Goal: Task Accomplishment & Management: Manage account settings

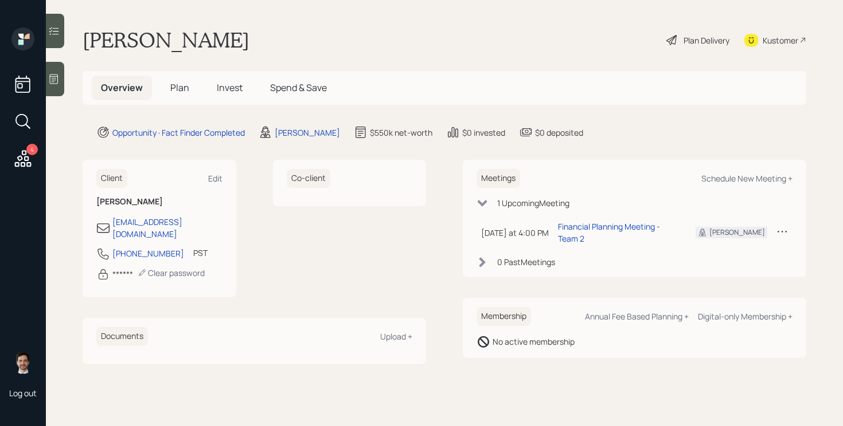
click at [182, 88] on span "Plan" at bounding box center [179, 87] width 19 height 13
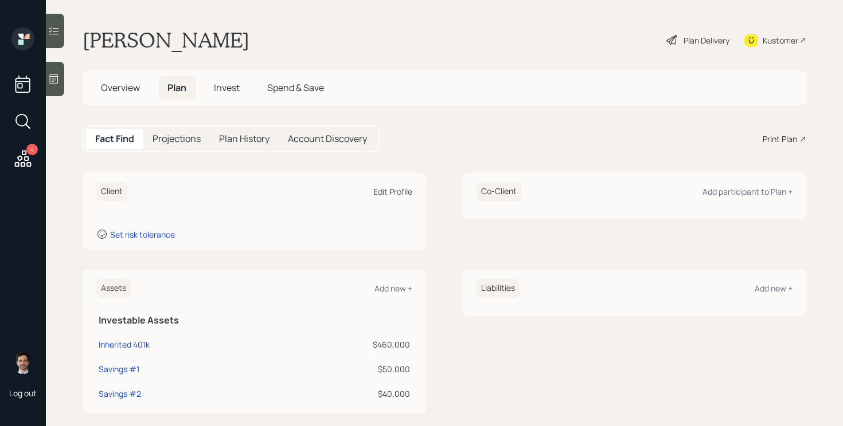
click at [396, 192] on div "Edit Profile" at bounding box center [392, 191] width 39 height 11
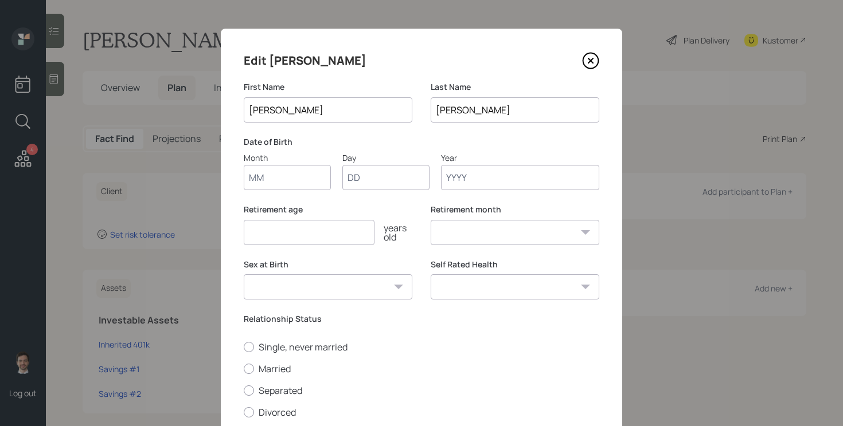
click at [272, 177] on input "Month" at bounding box center [287, 177] width 87 height 25
type input "09"
type input "03"
type input "1946"
select select "9"
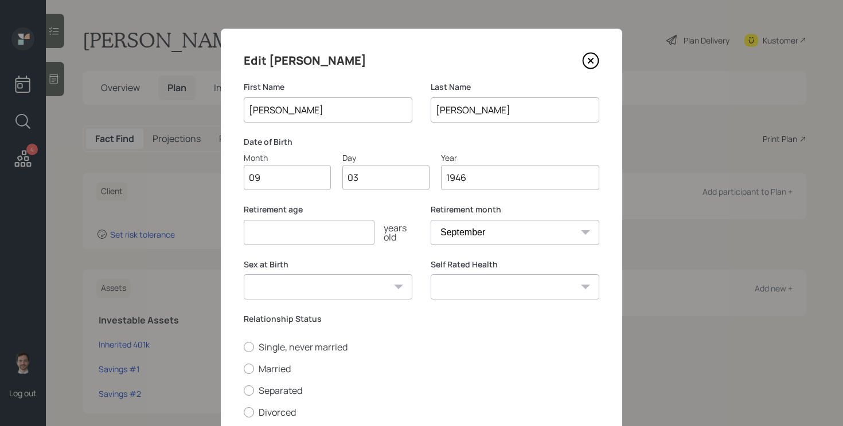
type input "1946"
click at [363, 237] on input "number" at bounding box center [309, 232] width 131 height 25
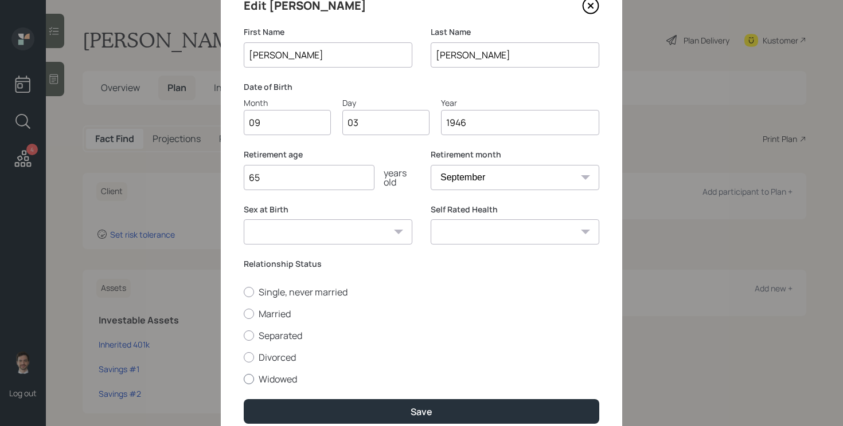
type input "65"
click at [283, 381] on label "Widowed" at bounding box center [421, 379] width 355 height 13
click at [244, 379] on input "Widowed" at bounding box center [243, 379] width 1 height 1
radio input "true"
click at [340, 230] on select "[DEMOGRAPHIC_DATA] [DEMOGRAPHIC_DATA] Other / Prefer not to say" at bounding box center [328, 232] width 169 height 25
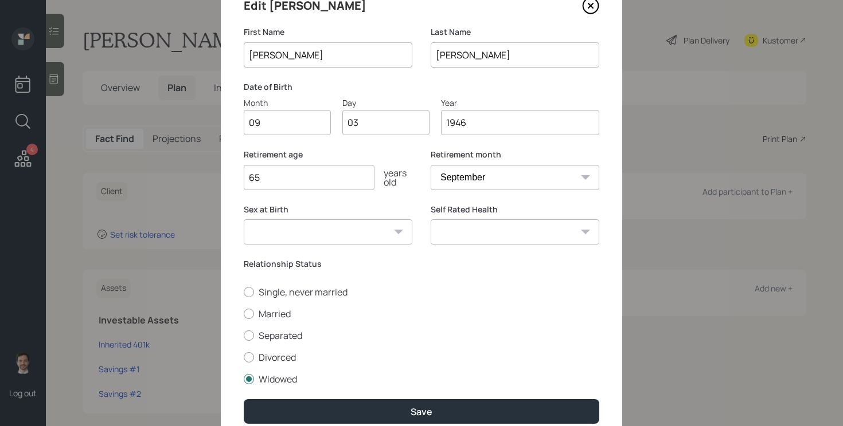
select select "[DEMOGRAPHIC_DATA]"
click at [244, 220] on select "[DEMOGRAPHIC_DATA] [DEMOGRAPHIC_DATA] Other / Prefer not to say" at bounding box center [328, 232] width 169 height 25
click at [529, 244] on select "Excellent Very Good Good Fair Poor" at bounding box center [514, 232] width 169 height 25
select select "very_good"
click at [430, 220] on select "Excellent Very Good Good Fair Poor" at bounding box center [514, 232] width 169 height 25
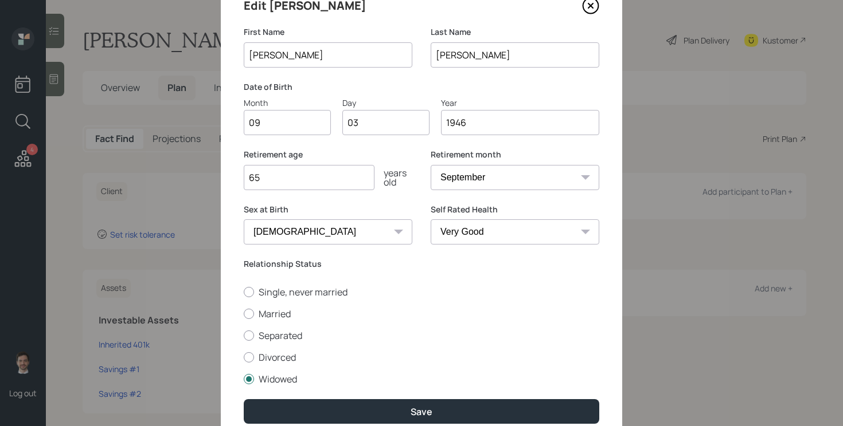
scroll to position [105, 0]
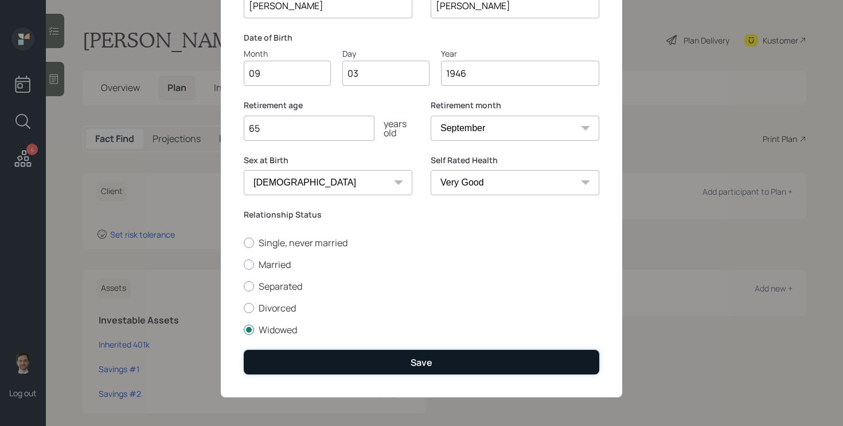
click at [453, 359] on button "Save" at bounding box center [421, 362] width 355 height 25
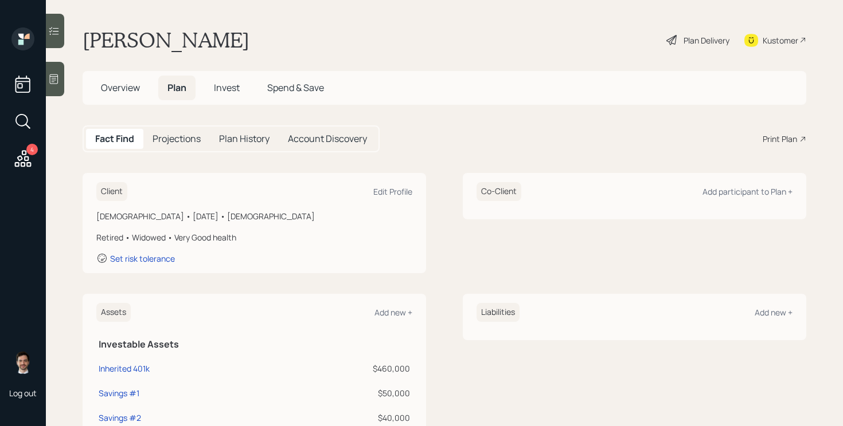
click at [672, 38] on icon at bounding box center [671, 40] width 10 height 10
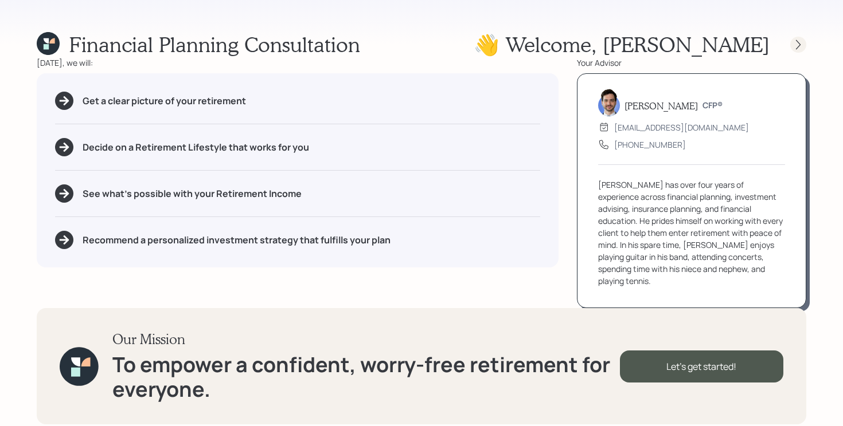
click at [805, 45] on div at bounding box center [798, 45] width 16 height 16
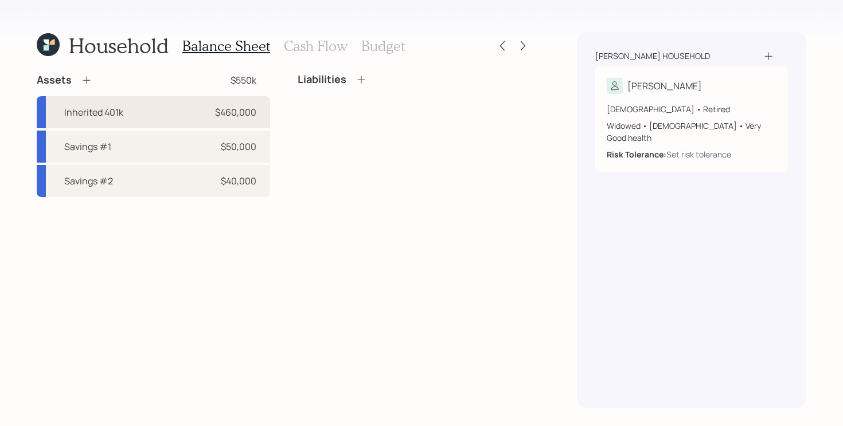
click at [198, 115] on div "Inherited 401k $460,000" at bounding box center [153, 112] width 233 height 32
select select "ira"
select select "balanced"
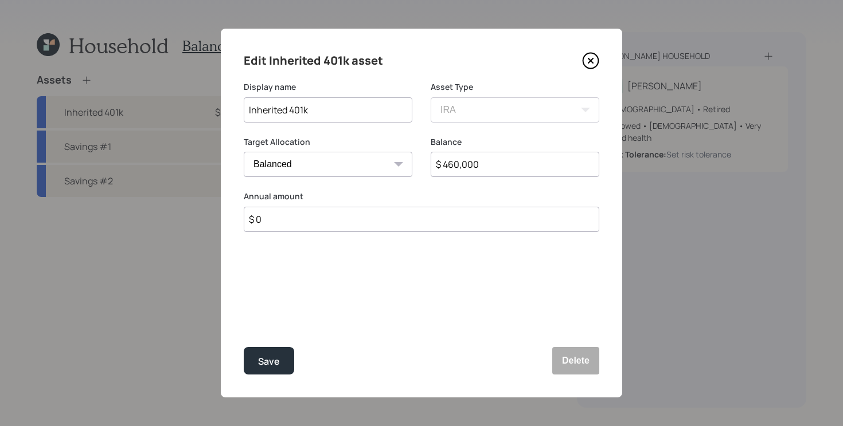
click at [349, 112] on input "Inherited 401k" at bounding box center [328, 109] width 169 height 25
type input "Inherited 401k/[PERSON_NAME]'s 401k"
click at [244, 347] on button "Save" at bounding box center [269, 361] width 50 height 28
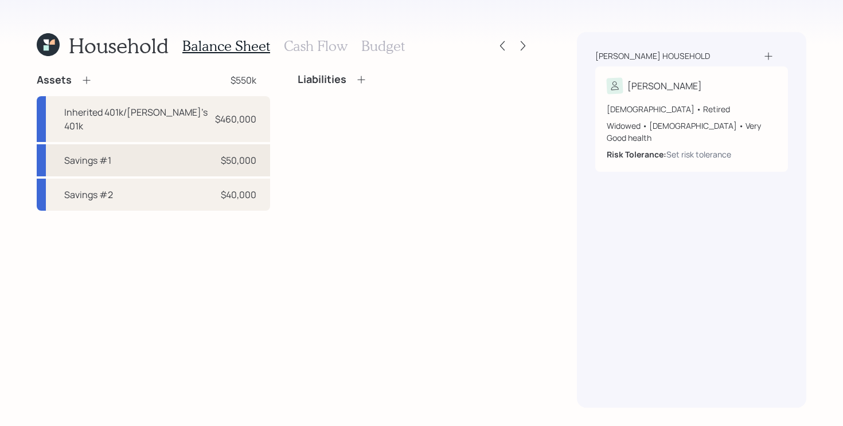
click at [155, 151] on div "Savings #1 $50,000" at bounding box center [153, 160] width 233 height 32
select select "taxable"
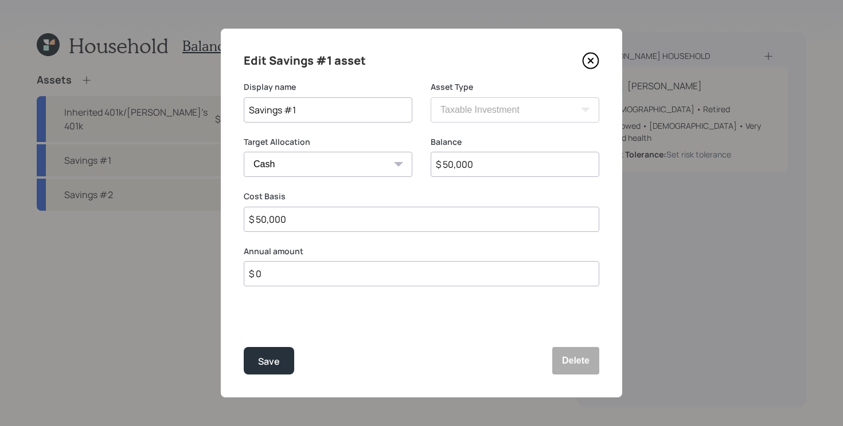
click at [332, 107] on input "Savings #1" at bounding box center [328, 109] width 169 height 25
type input "CD"
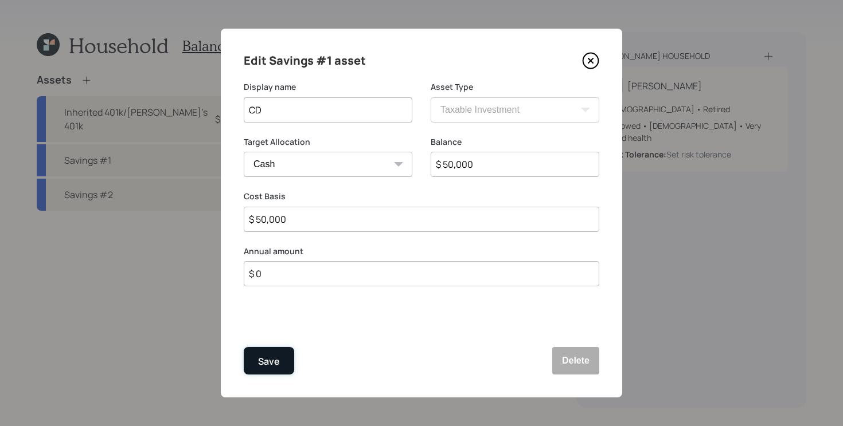
click at [268, 363] on div "Save" at bounding box center [269, 361] width 22 height 15
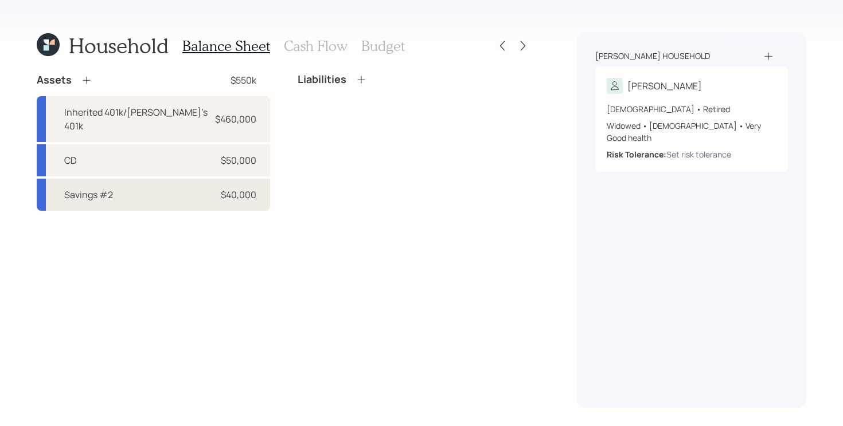
click at [189, 186] on div "Savings #2 $40,000" at bounding box center [153, 195] width 233 height 32
select select "taxable"
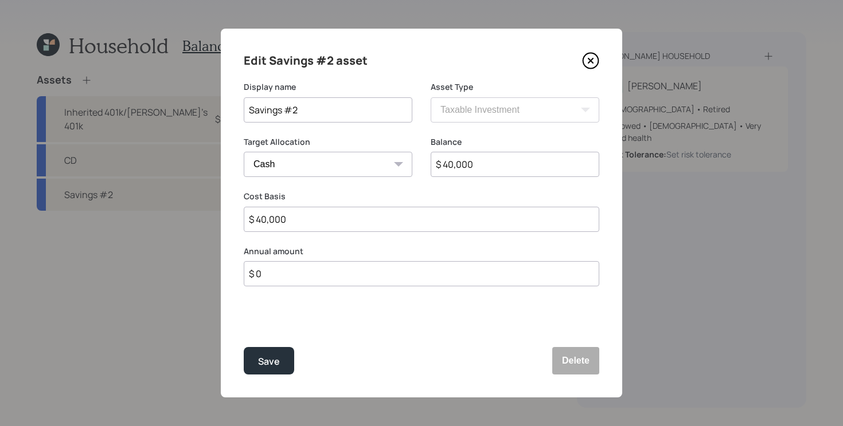
click at [476, 159] on input "$ 40,000" at bounding box center [514, 164] width 169 height 25
type input "$ 1"
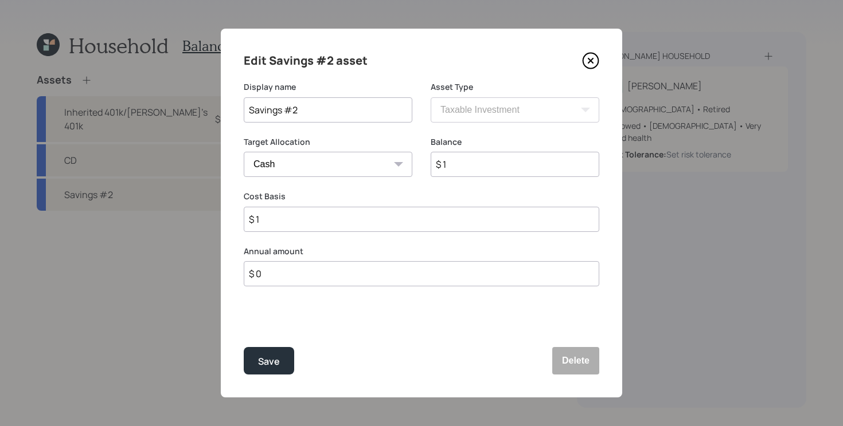
type input "$ 18"
type input "$ 188"
type input "$ 1,880"
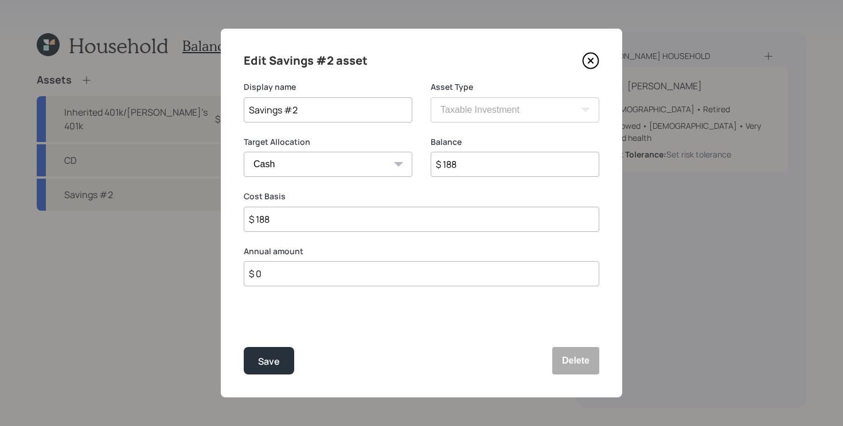
type input "$ 1,880"
type input "$ 18,800"
click at [317, 102] on input "Savings #2" at bounding box center [328, 109] width 169 height 25
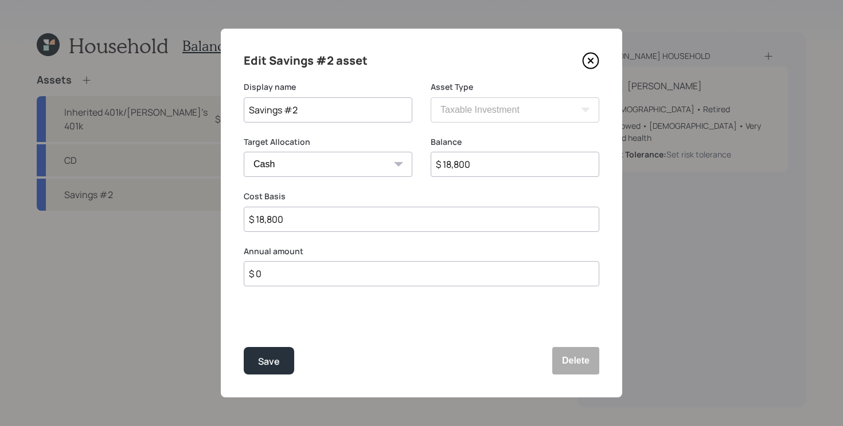
click at [314, 110] on input "Savings #2" at bounding box center [328, 109] width 169 height 25
type input "Savings"
click at [244, 347] on button "Save" at bounding box center [269, 361] width 50 height 28
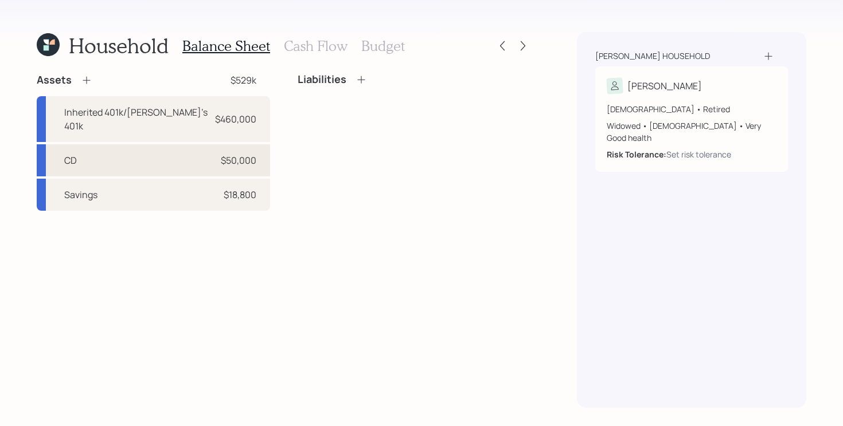
click at [183, 155] on div "CD $50,000" at bounding box center [153, 160] width 233 height 32
select select "taxable"
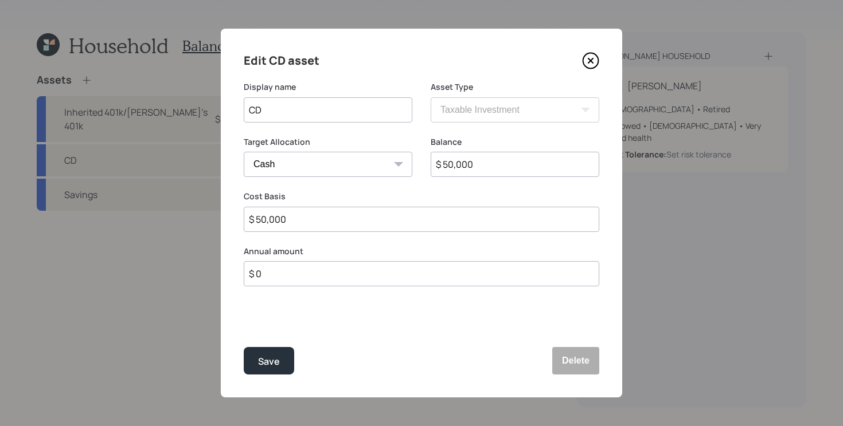
click at [334, 114] on input "CD" at bounding box center [328, 109] width 169 height 25
type input "CD matures in Feb(maybe)"
click at [244, 347] on button "Save" at bounding box center [269, 361] width 50 height 28
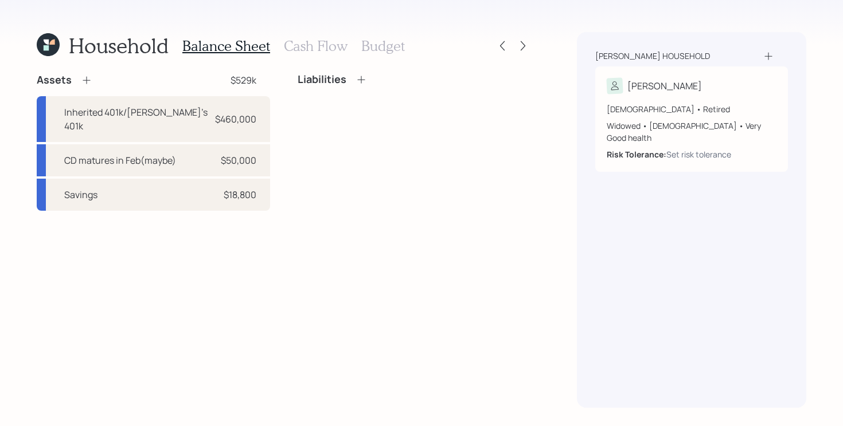
click at [88, 81] on icon at bounding box center [86, 80] width 11 height 11
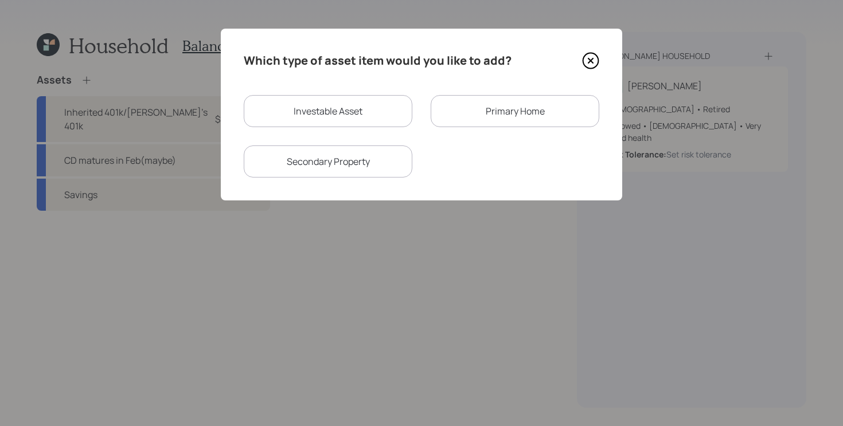
click at [341, 115] on div "Investable Asset" at bounding box center [328, 111] width 169 height 32
select select "taxable"
select select "balanced"
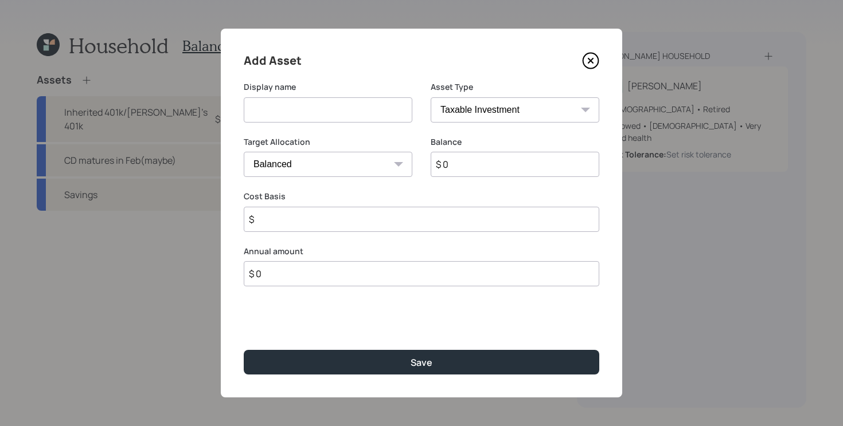
click at [306, 115] on input at bounding box center [328, 109] width 169 height 25
type input "Checking"
click at [535, 164] on input "$ 0" at bounding box center [514, 164] width 169 height 25
type input "$ 12,000"
click at [462, 107] on select "SEP [PERSON_NAME] IRA 401(k) [PERSON_NAME] 401(k) 403(b) [PERSON_NAME] 403(b) 4…" at bounding box center [514, 109] width 169 height 25
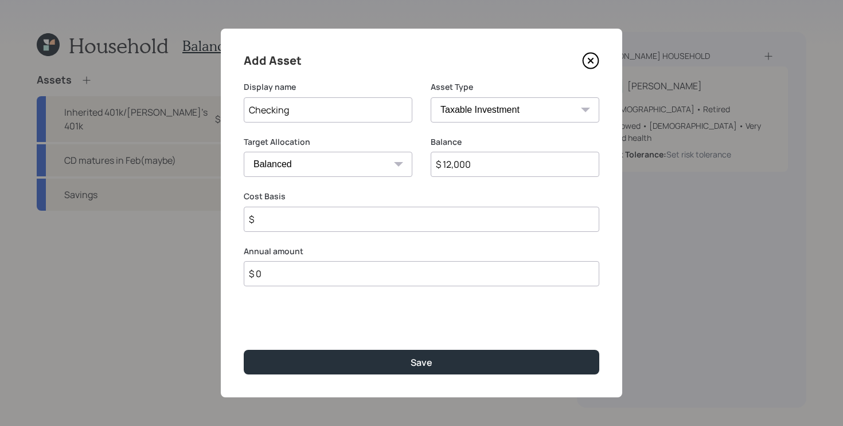
select select "emergency_fund"
click at [430, 97] on select "SEP [PERSON_NAME] IRA 401(k) [PERSON_NAME] 401(k) 403(b) [PERSON_NAME] 403(b) 4…" at bounding box center [514, 109] width 169 height 25
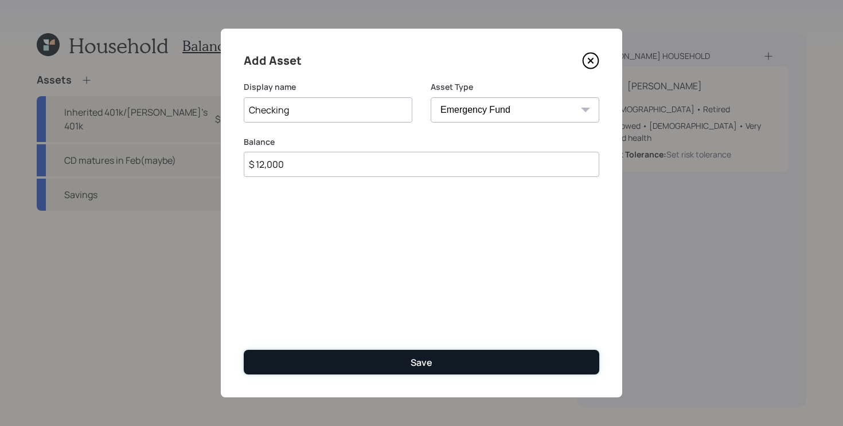
click at [346, 362] on button "Save" at bounding box center [421, 362] width 355 height 25
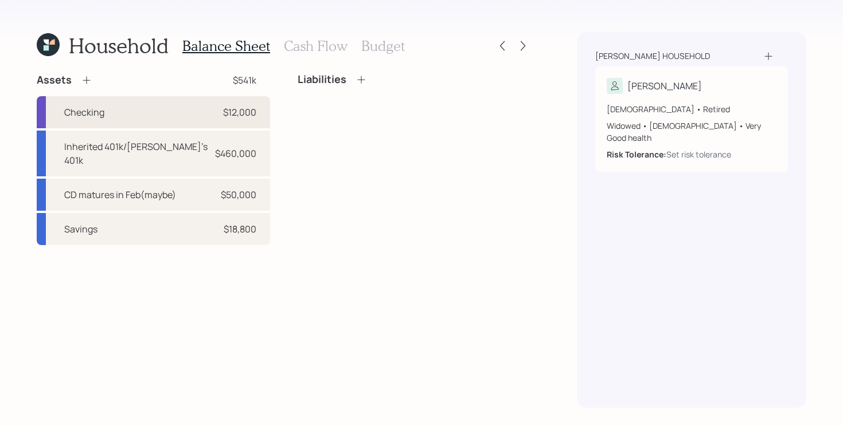
click at [180, 116] on div "Checking $12,000" at bounding box center [153, 112] width 233 height 32
select select "emergency_fund"
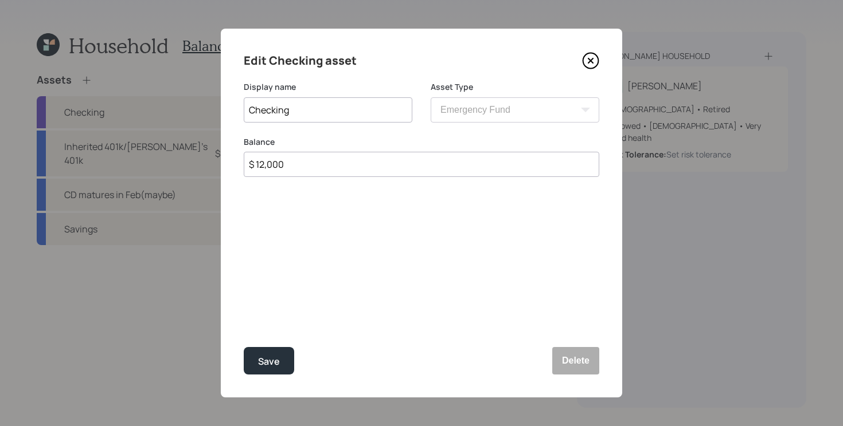
click at [384, 167] on input "$ 12,000" at bounding box center [421, 164] width 355 height 25
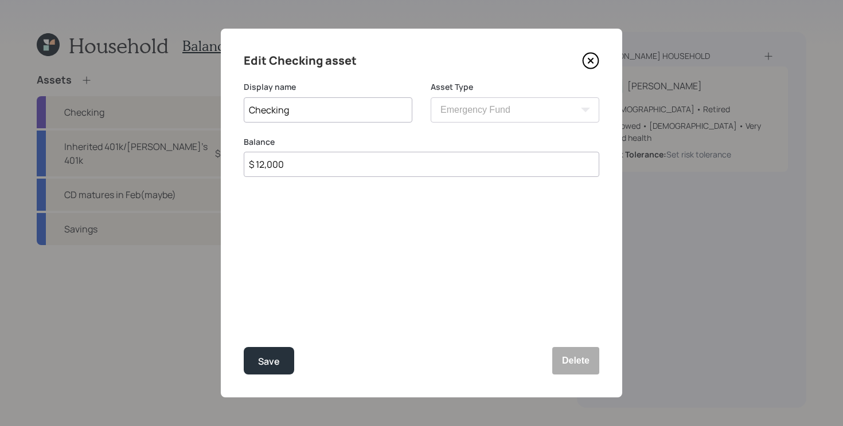
click at [353, 117] on input "Checking" at bounding box center [328, 109] width 169 height 25
type input "Checking (2)"
click at [333, 168] on input "$ 12,000" at bounding box center [421, 164] width 355 height 25
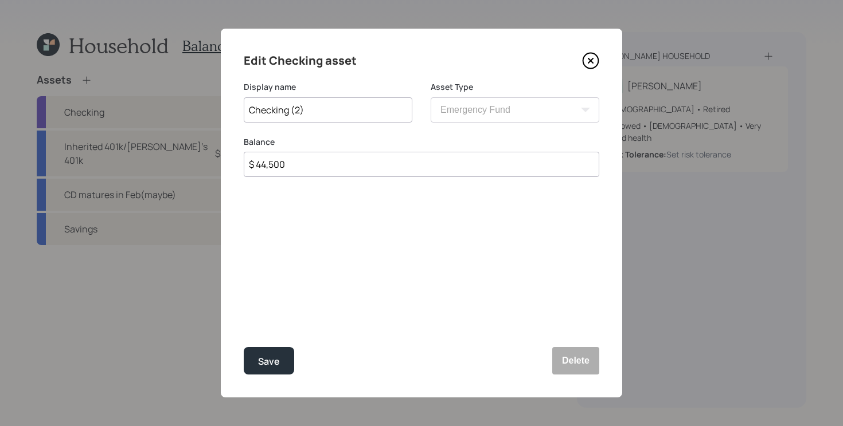
type input "$ 44,500"
click at [325, 112] on input "Checking (2)" at bounding box center [328, 109] width 169 height 25
type input "Checking (Chase & BofA)"
click at [244, 347] on button "Save" at bounding box center [269, 361] width 50 height 28
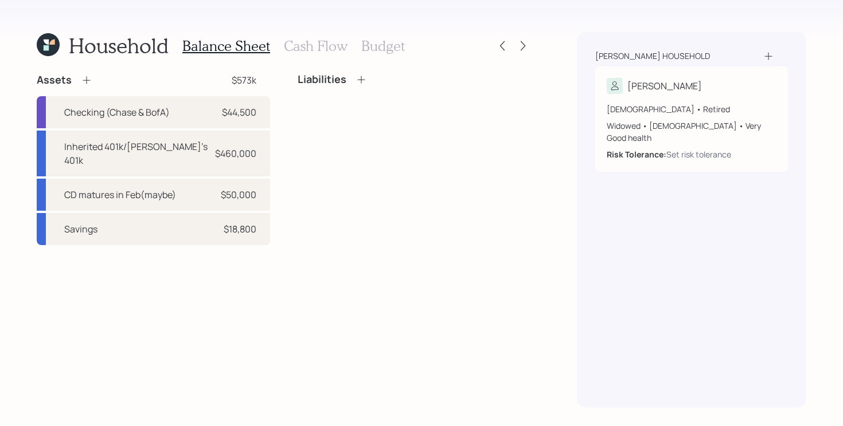
click at [248, 299] on div "Assets $573k Checking (Chase & BofA) $44,500 Inherited 401k/[PERSON_NAME]'s 401…" at bounding box center [284, 240] width 494 height 335
click at [88, 80] on icon at bounding box center [86, 80] width 11 height 11
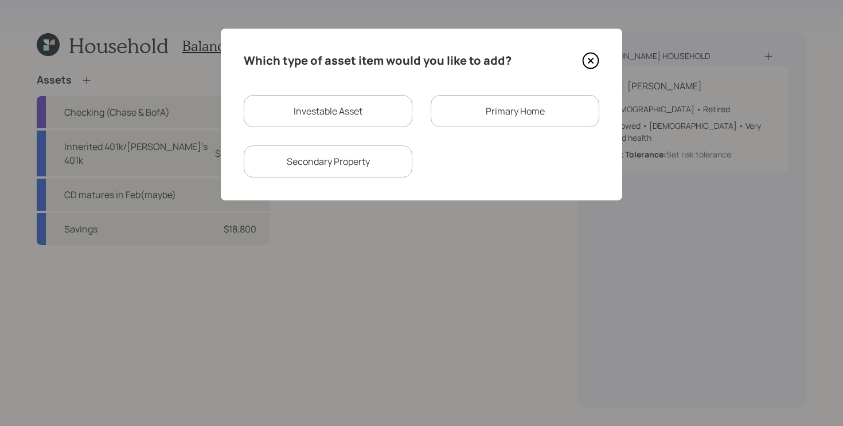
click at [469, 113] on div "Primary Home" at bounding box center [514, 111] width 169 height 32
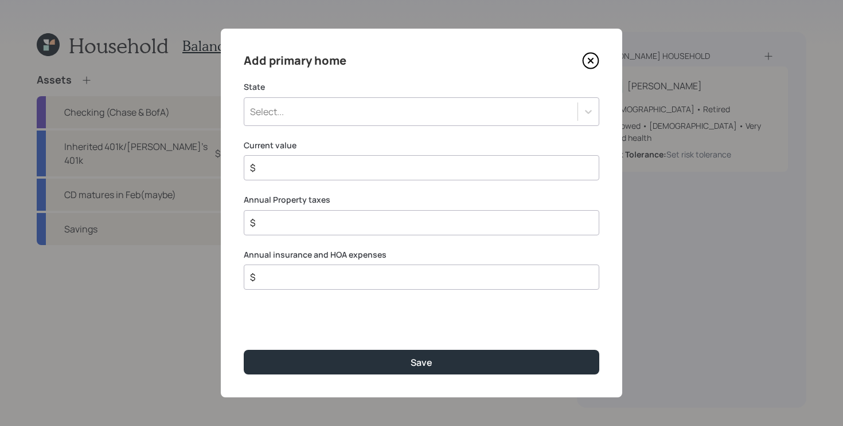
click at [479, 114] on div "Select..." at bounding box center [410, 111] width 333 height 19
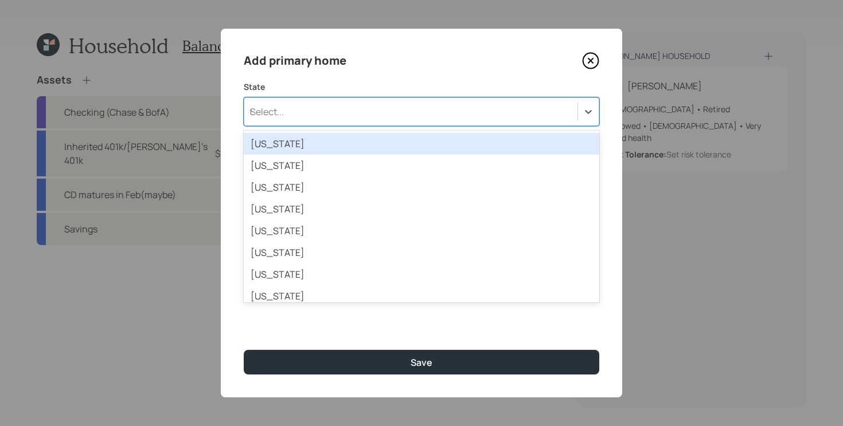
type input "te"
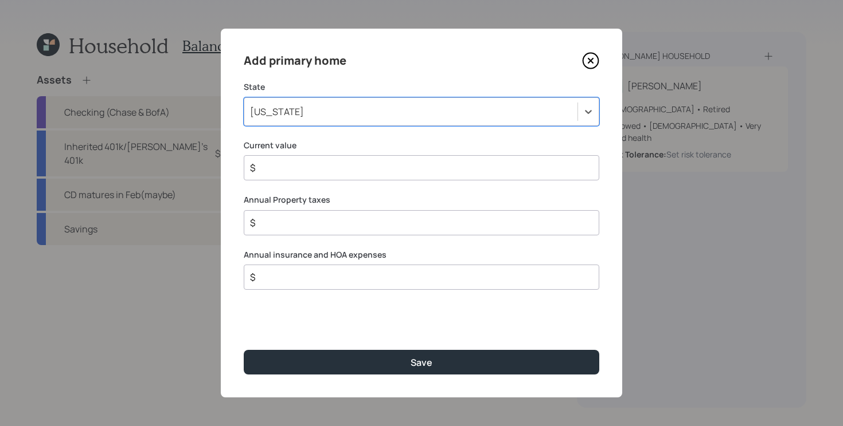
click at [401, 113] on div "[US_STATE]" at bounding box center [410, 111] width 333 height 19
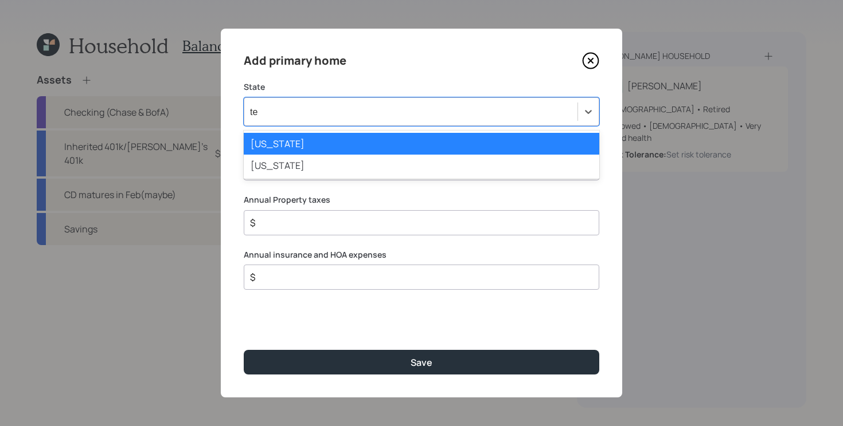
type input "tex"
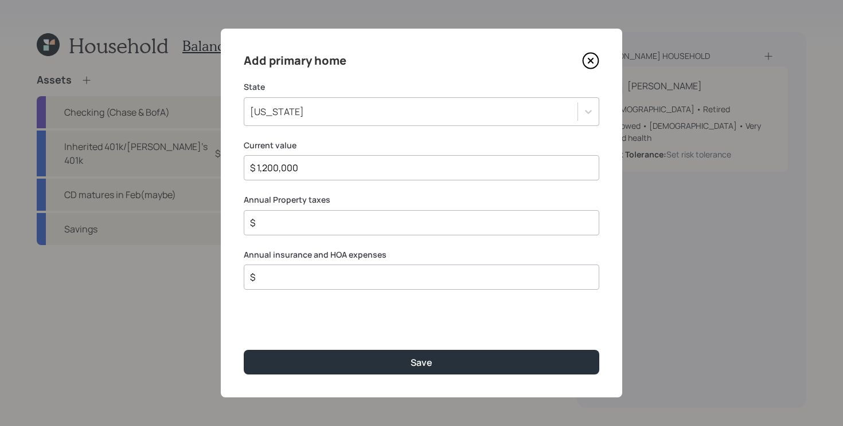
type input "$ 1,200,000"
click at [350, 225] on input "$" at bounding box center [417, 223] width 336 height 14
type input "$ 2,500"
type input "$ 2,000"
click at [244, 350] on button "Save" at bounding box center [421, 362] width 355 height 25
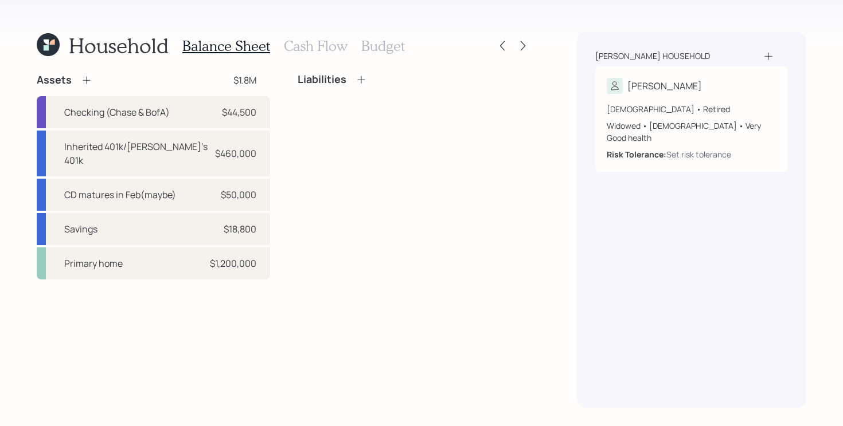
click at [363, 79] on icon at bounding box center [360, 79] width 11 height 11
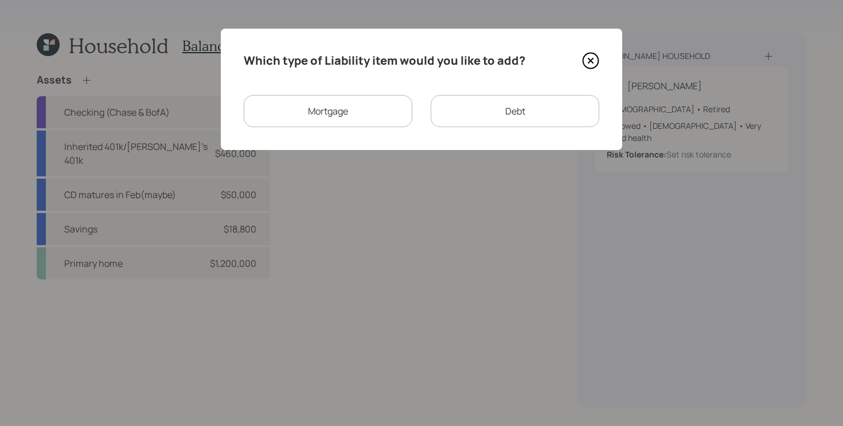
click at [330, 114] on div "Mortgage" at bounding box center [328, 111] width 169 height 32
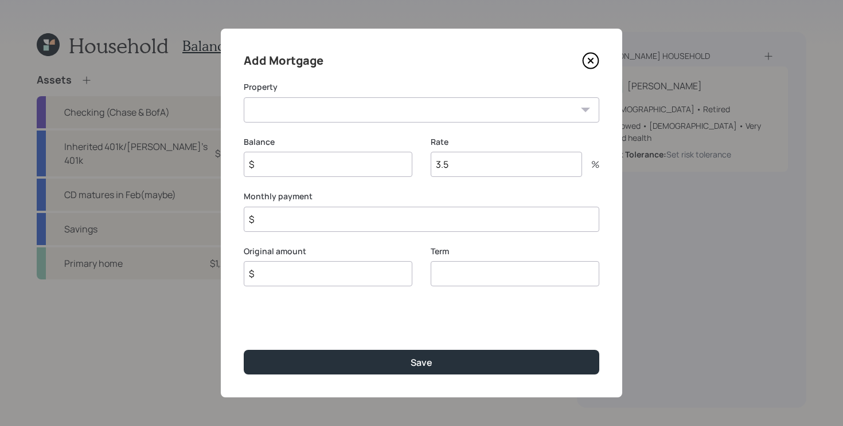
click at [358, 112] on select "TX Primary home" at bounding box center [421, 109] width 355 height 25
select select "e19abc2e-3ebb-4719-87ea-287bfc13c774"
click at [244, 97] on select "TX Primary home" at bounding box center [421, 109] width 355 height 25
click at [302, 162] on input "$" at bounding box center [328, 164] width 169 height 25
type input "$ 60,000"
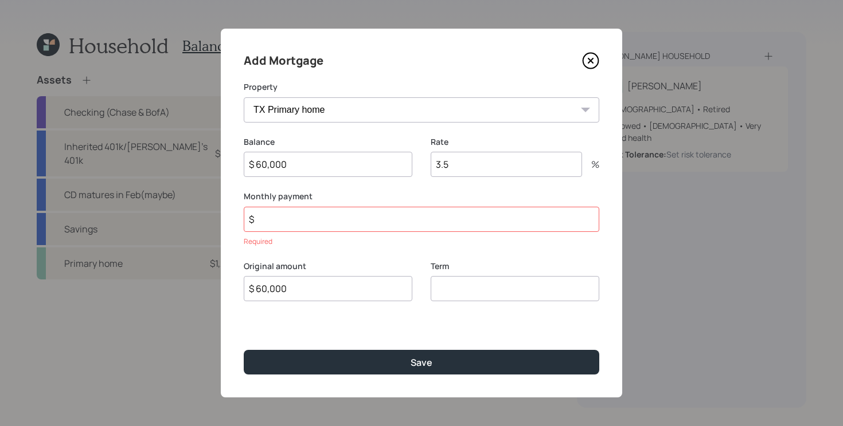
type input "$ 60,000"
type input "30"
click at [506, 172] on input "3.5" at bounding box center [505, 164] width 151 height 25
type input "3"
type input "$ 2,700"
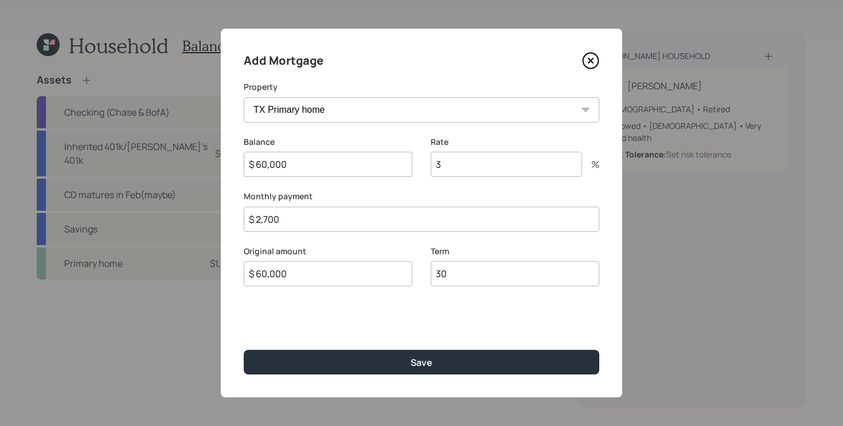
click at [244, 350] on button "Save" at bounding box center [421, 362] width 355 height 25
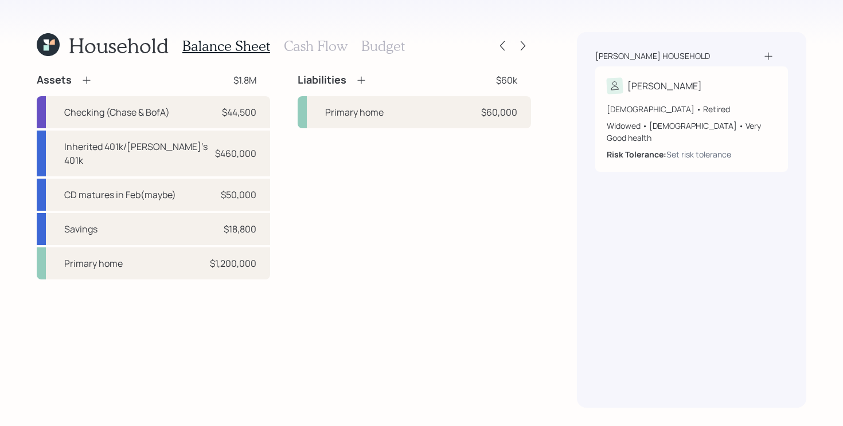
click at [300, 49] on h3 "Cash Flow" at bounding box center [316, 46] width 64 height 17
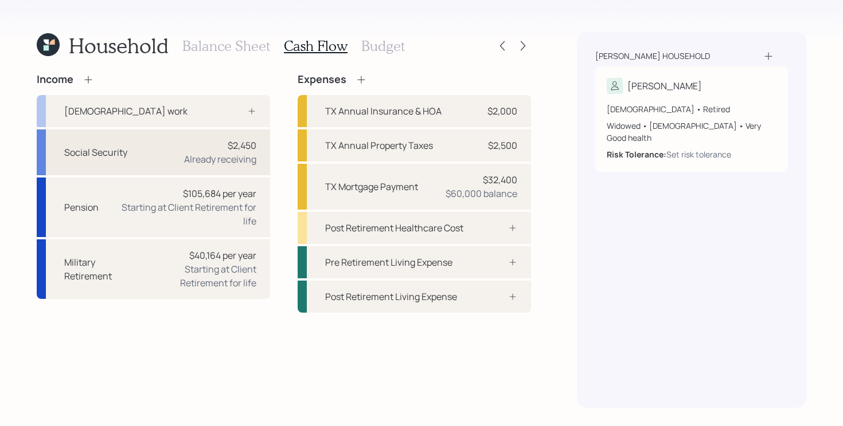
click at [214, 134] on div "Social Security $2,450 Already receiving" at bounding box center [153, 153] width 233 height 46
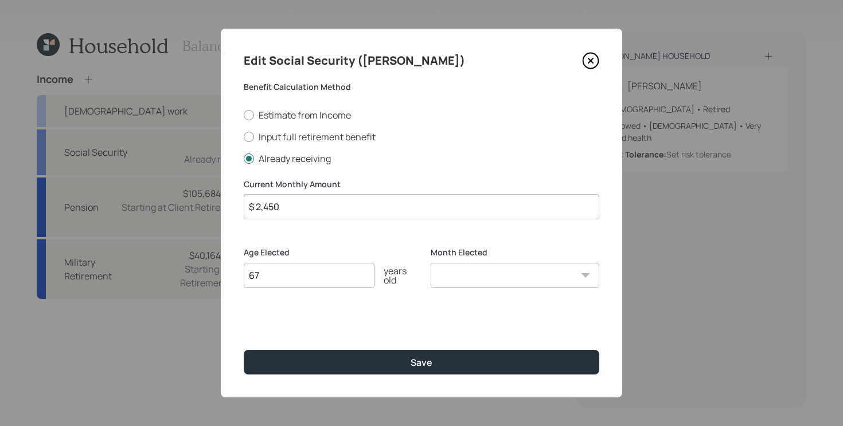
click at [383, 208] on input "$ 2,450" at bounding box center [421, 206] width 355 height 25
type input "$ 2,451"
click at [244, 350] on button "Save" at bounding box center [421, 362] width 355 height 25
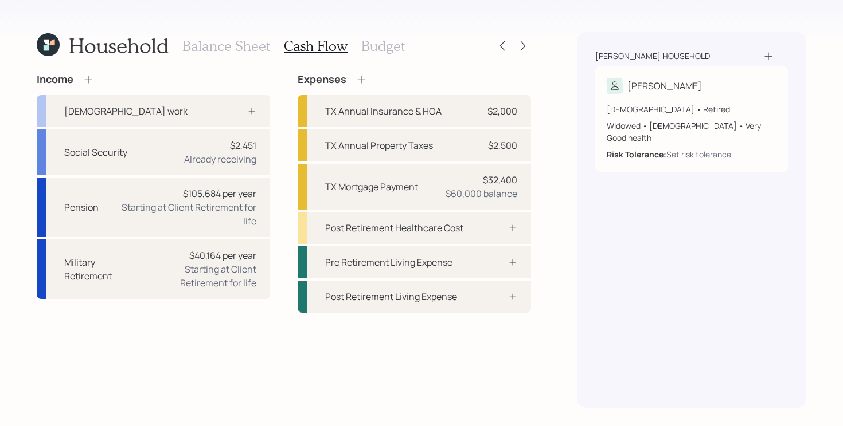
click at [275, 217] on div "Income [DEMOGRAPHIC_DATA] work Social Security $2,451 Already receiving Pension…" at bounding box center [284, 193] width 494 height 240
click at [197, 206] on div "Starting at Client Retirement for life" at bounding box center [182, 215] width 148 height 28
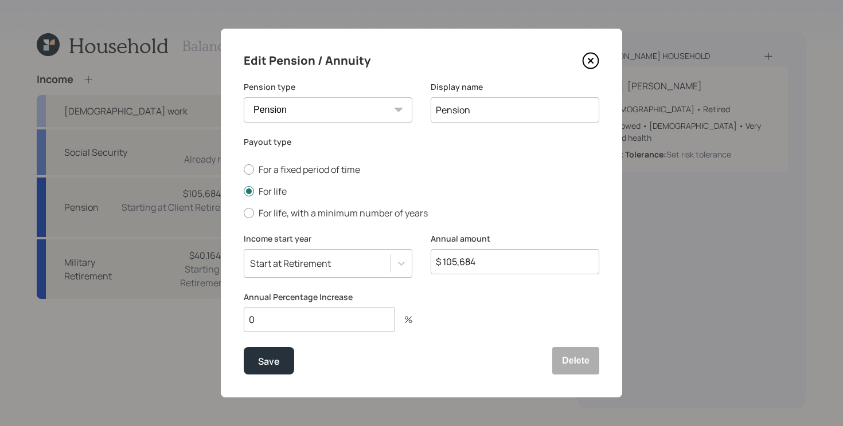
click at [513, 247] on div "Annual amount $ 105,684" at bounding box center [514, 253] width 169 height 41
click at [524, 253] on input "$ 105,684" at bounding box center [514, 261] width 169 height 25
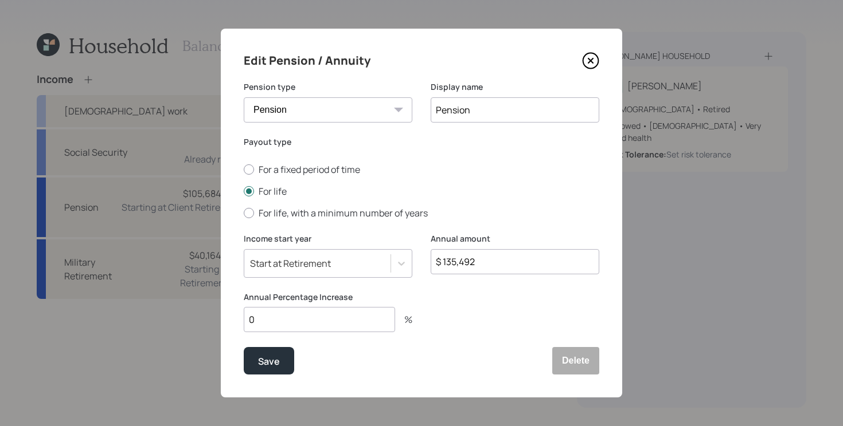
type input "$ 135,492"
click at [244, 347] on button "Save" at bounding box center [269, 361] width 50 height 28
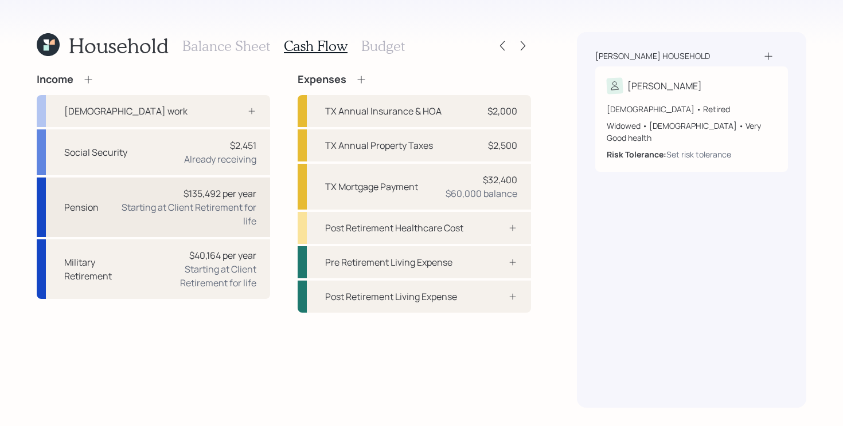
click at [220, 214] on div "Starting at Client Retirement for life" at bounding box center [182, 215] width 148 height 28
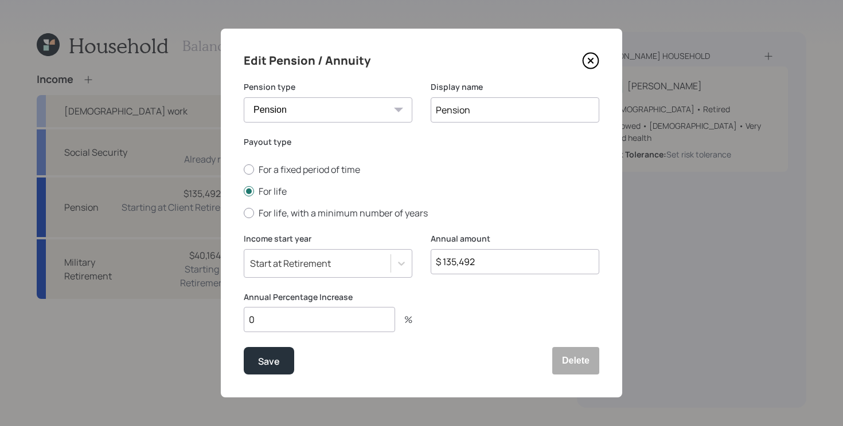
click at [342, 322] on input "0" at bounding box center [319, 319] width 151 height 25
type input "3"
click at [244, 347] on button "Save" at bounding box center [269, 361] width 50 height 28
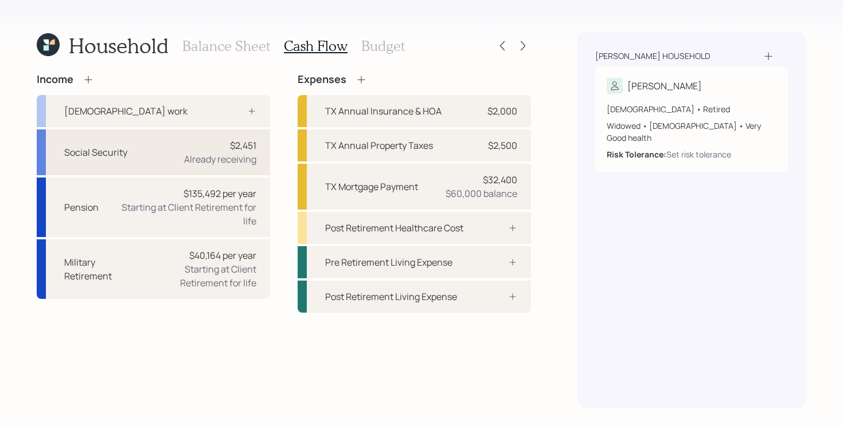
click at [252, 155] on div "Already receiving" at bounding box center [220, 159] width 72 height 14
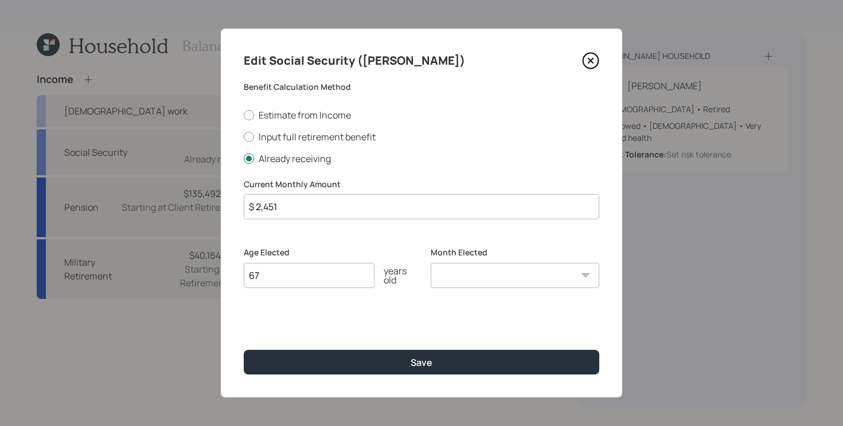
click at [342, 206] on input "$ 2,451" at bounding box center [421, 206] width 355 height 25
type input "$ 2,700"
click at [244, 350] on button "Save" at bounding box center [421, 362] width 355 height 25
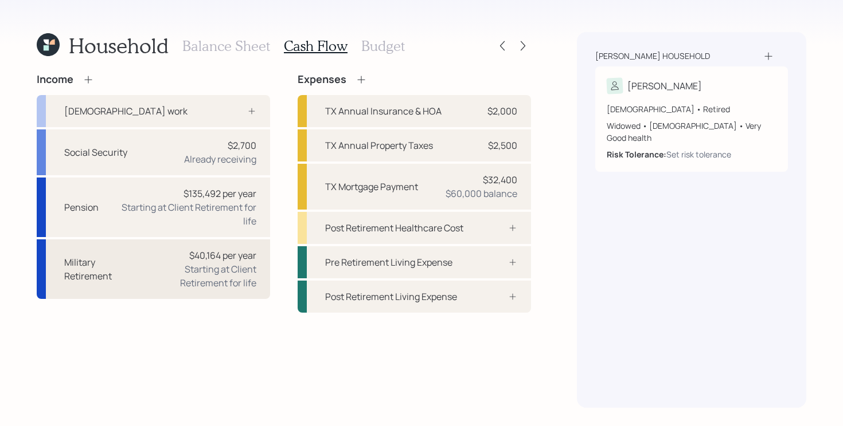
click at [232, 269] on div "Starting at Client Retirement for life" at bounding box center [196, 277] width 119 height 28
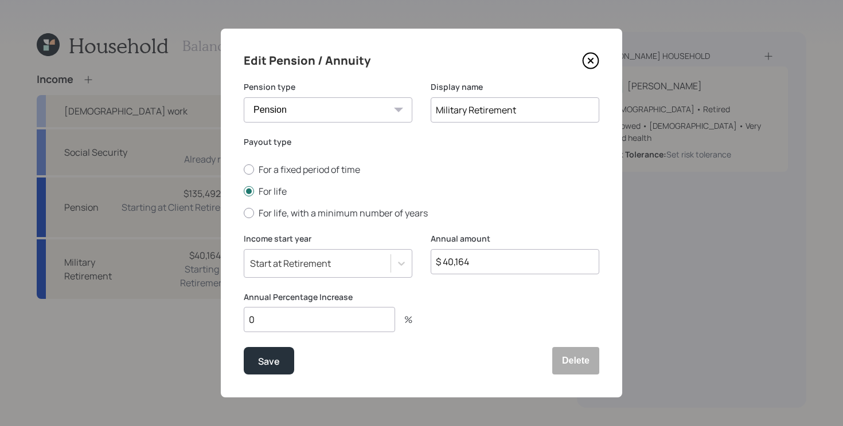
click at [488, 264] on input "$ 40,164" at bounding box center [514, 261] width 169 height 25
type input "$ 57,650"
click at [347, 330] on input "0" at bounding box center [319, 319] width 151 height 25
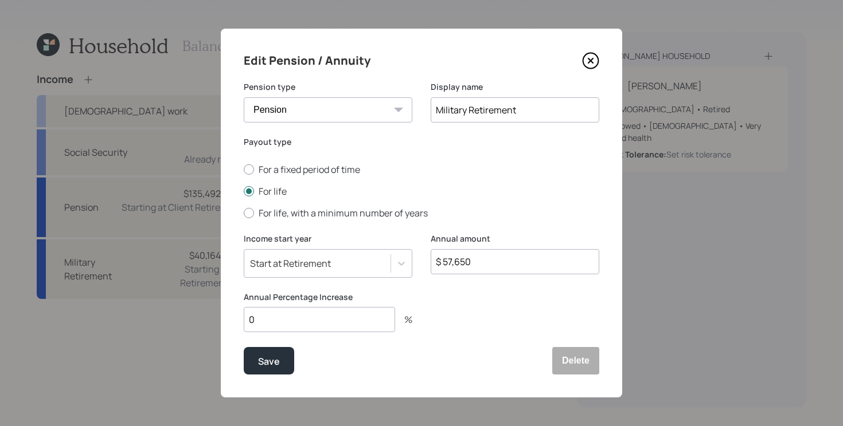
type input "3"
type input "2"
click at [259, 366] on div "Save" at bounding box center [269, 361] width 22 height 15
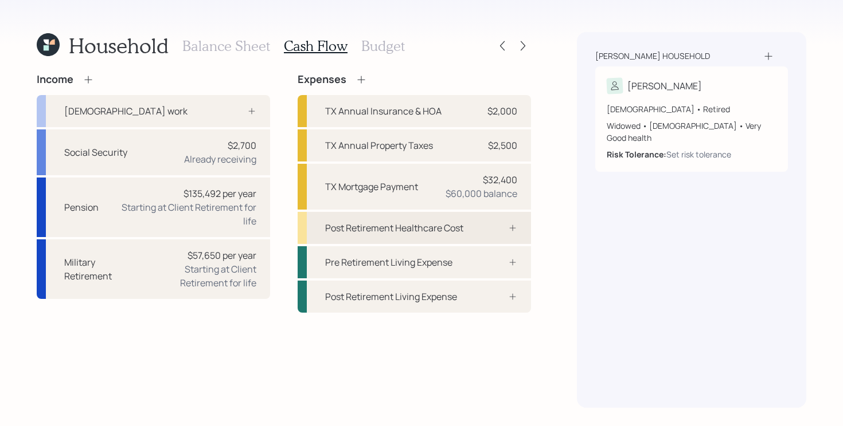
click at [495, 226] on div at bounding box center [500, 228] width 34 height 9
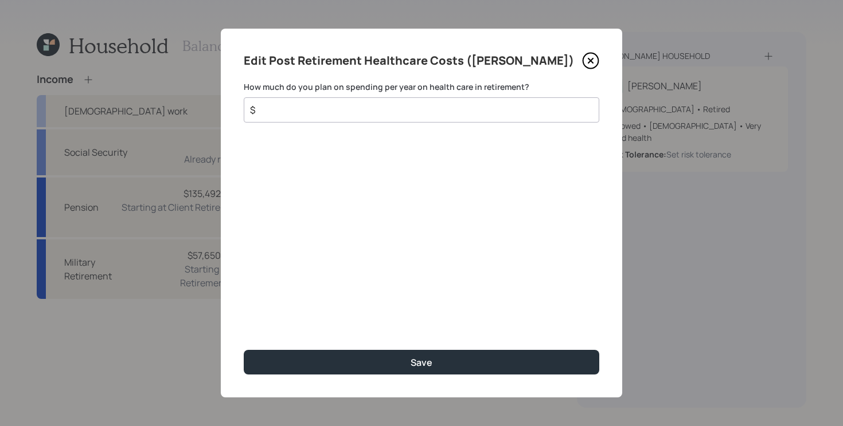
click at [381, 112] on input "$" at bounding box center [417, 110] width 336 height 14
type input "$ 3,000"
click at [244, 350] on button "Save" at bounding box center [421, 362] width 355 height 25
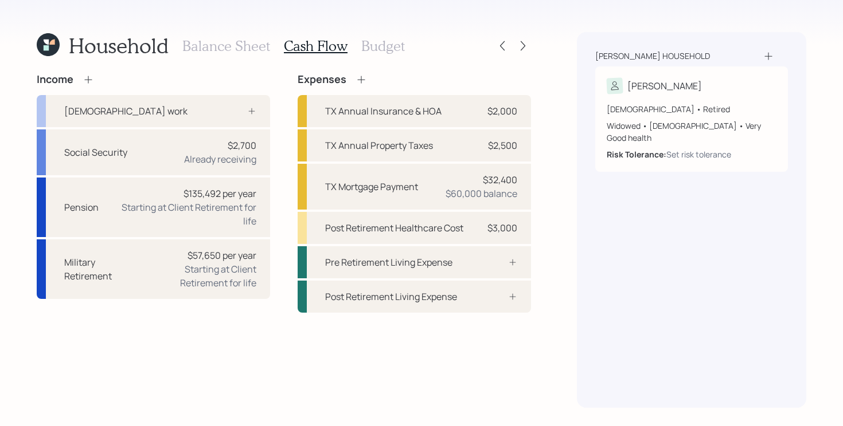
click at [213, 45] on h3 "Balance Sheet" at bounding box center [226, 46] width 88 height 17
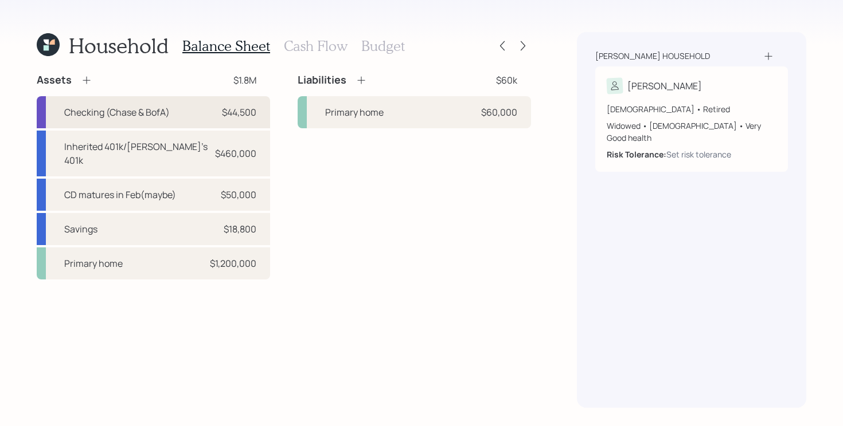
click at [189, 111] on div "Checking (Chase & BofA) $44,500" at bounding box center [153, 112] width 233 height 32
select select "emergency_fund"
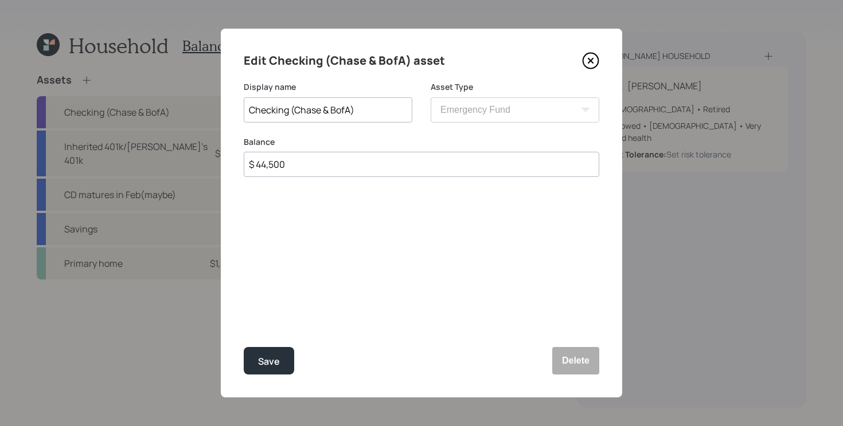
drag, startPoint x: 292, startPoint y: 108, endPoint x: 410, endPoint y: 119, distance: 118.6
click at [410, 119] on input "Checking (Chase & BofA)" at bounding box center [328, 109] width 169 height 25
click at [292, 166] on input "$ 44,500" at bounding box center [421, 164] width 355 height 25
type input "$ 12,000"
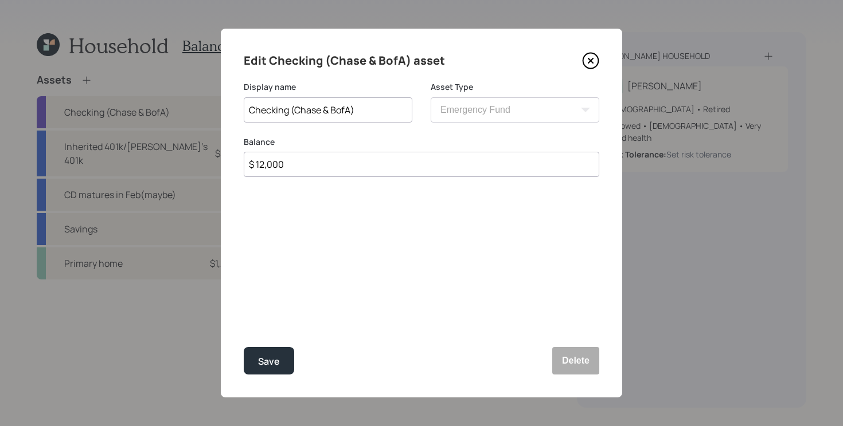
drag, startPoint x: 326, startPoint y: 109, endPoint x: 405, endPoint y: 109, distance: 79.7
click at [405, 109] on input "Checking (Chase & BofA)" at bounding box center [328, 109] width 169 height 25
type input "Checking (Chase)"
click at [244, 347] on button "Save" at bounding box center [269, 361] width 50 height 28
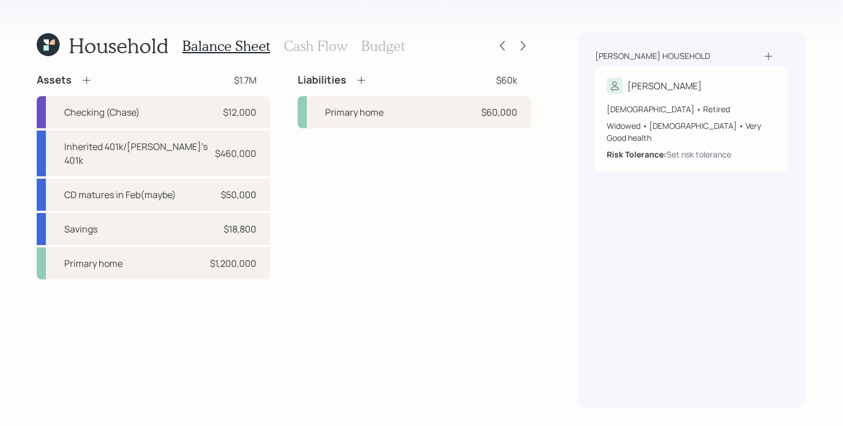
click at [88, 81] on icon at bounding box center [86, 80] width 11 height 11
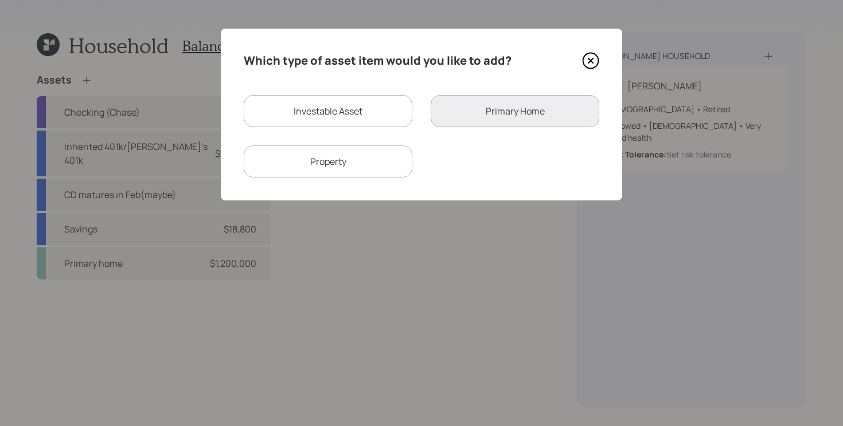
click at [340, 104] on div "Investable Asset" at bounding box center [328, 111] width 169 height 32
select select "taxable"
select select "balanced"
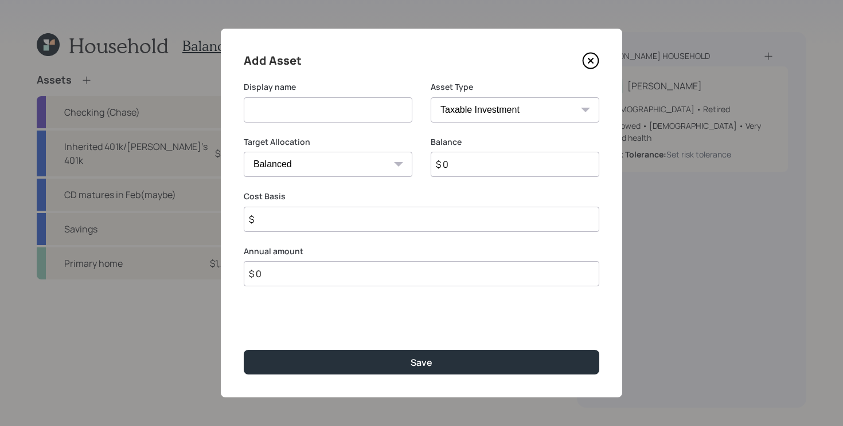
click at [322, 116] on input at bounding box center [328, 109] width 169 height 25
type input "Checking (BofA)"
click at [480, 163] on input "$ 0" at bounding box center [514, 164] width 169 height 25
type input "$ 32,500"
click at [310, 272] on input "$ 0" at bounding box center [421, 273] width 355 height 25
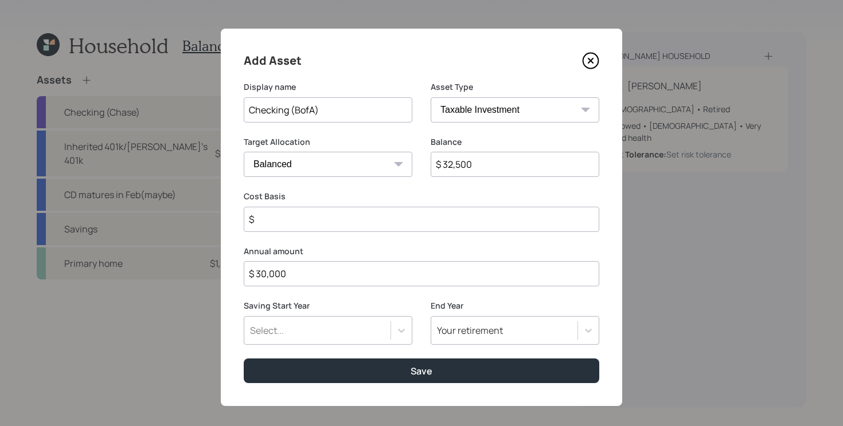
type input "$ 30,000"
click at [416, 323] on div "Saving Start Year Select... End Year Your retirement" at bounding box center [421, 329] width 355 height 58
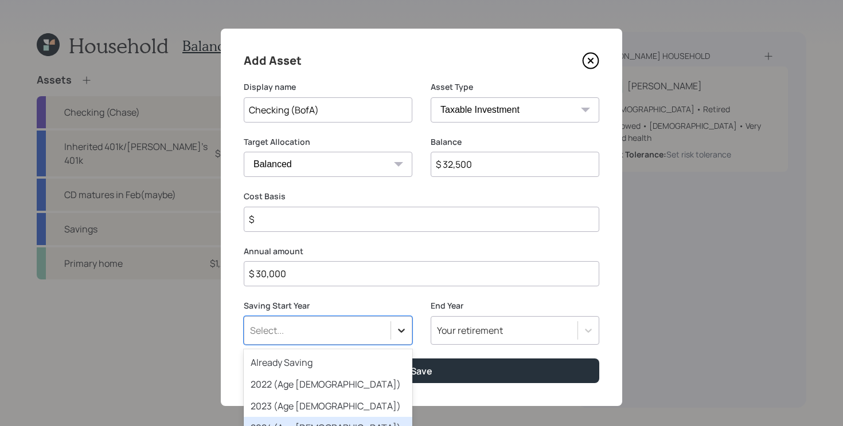
click at [401, 330] on div "option 2024 (Age [DEMOGRAPHIC_DATA]) focused, 4 of 79. 79 results available. Us…" at bounding box center [328, 330] width 169 height 29
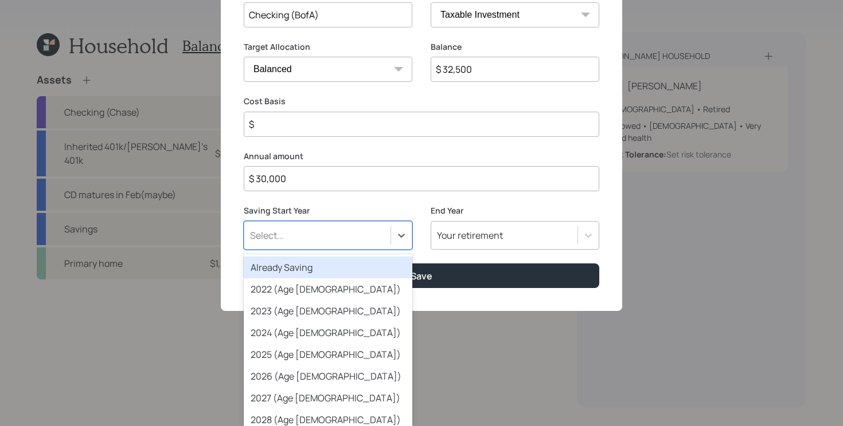
click at [297, 272] on div "Already Saving" at bounding box center [328, 268] width 169 height 22
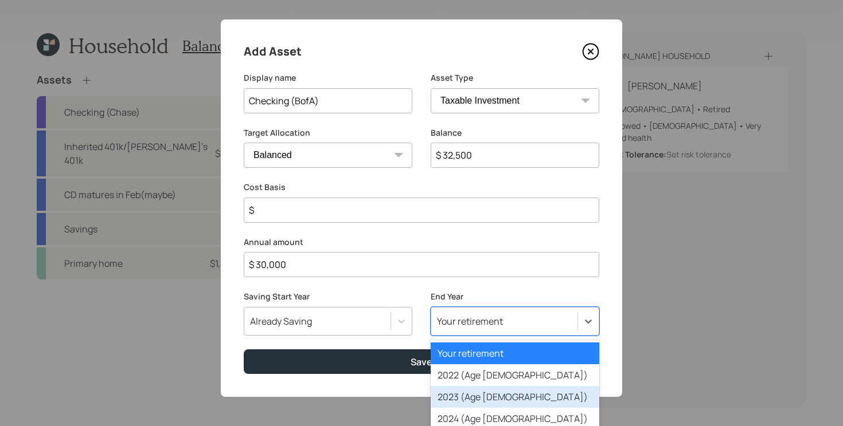
click at [577, 312] on div "option 2023 (Age [DEMOGRAPHIC_DATA]) focused, 3 of 79. 79 results available. Us…" at bounding box center [514, 321] width 169 height 29
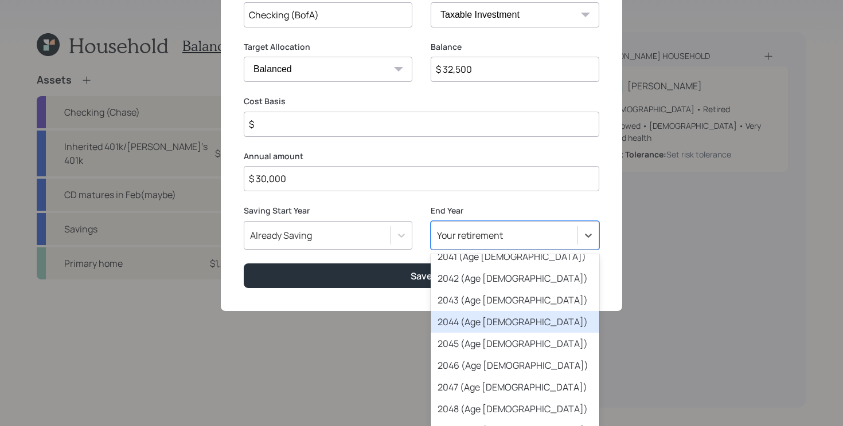
scroll to position [444, 0]
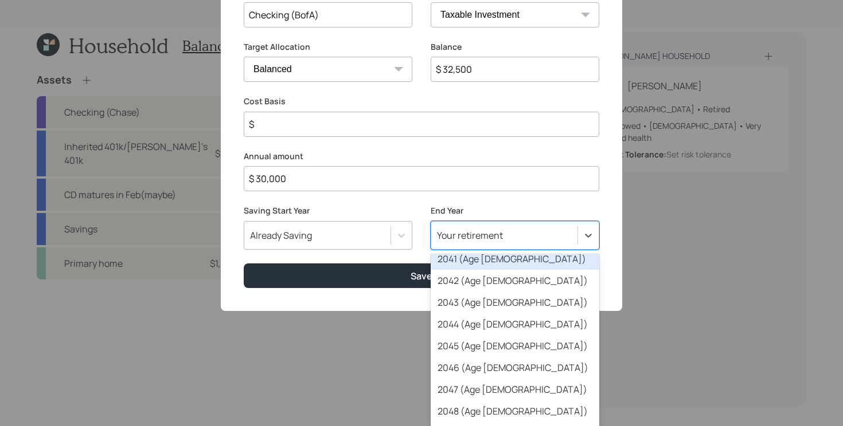
click at [492, 264] on div "2041 (Age [DEMOGRAPHIC_DATA])" at bounding box center [514, 259] width 169 height 22
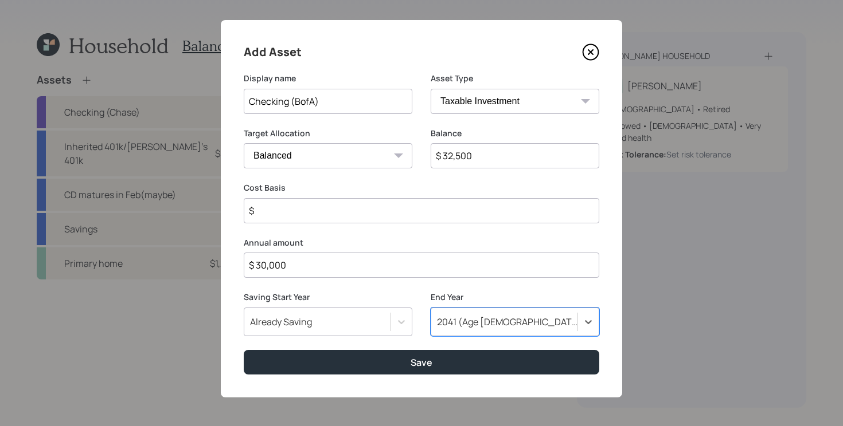
click at [285, 209] on input "$" at bounding box center [421, 210] width 355 height 25
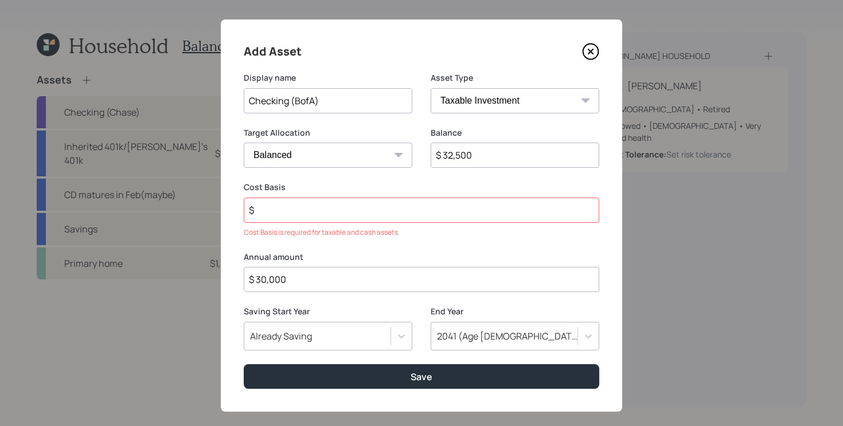
click at [306, 171] on div "Target Allocation Cash Conservative Balanced Aggressive" at bounding box center [328, 154] width 169 height 55
click at [300, 163] on select "Cash Conservative Balanced Aggressive" at bounding box center [328, 155] width 169 height 25
select select "uninvested"
click at [244, 143] on select "Cash Conservative Balanced Aggressive" at bounding box center [328, 155] width 169 height 25
click at [281, 211] on input "$" at bounding box center [421, 210] width 355 height 25
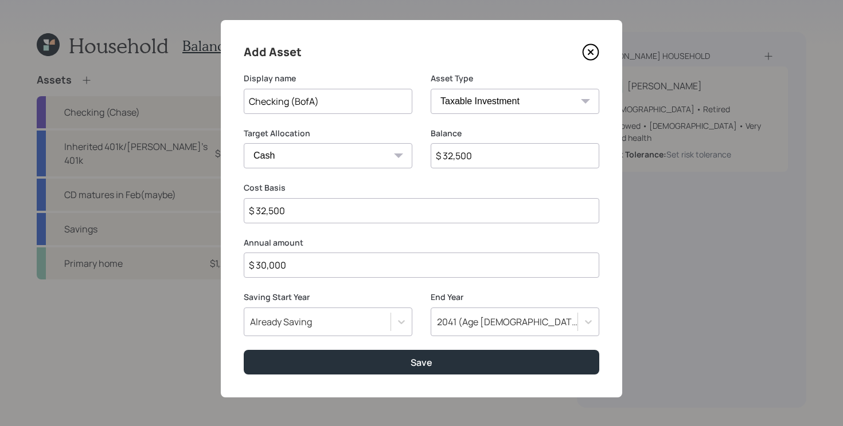
type input "$ 32,500"
click at [244, 350] on button "Save" at bounding box center [421, 362] width 355 height 25
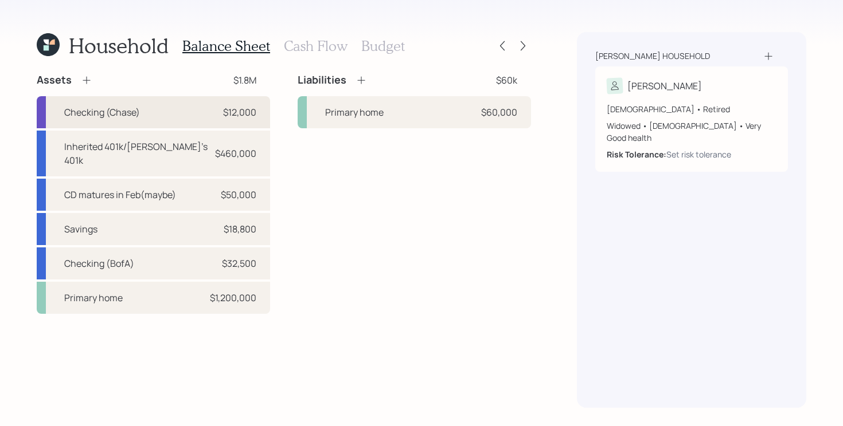
click at [205, 113] on div "Checking (Chase) $12,000" at bounding box center [153, 112] width 233 height 32
select select "emergency_fund"
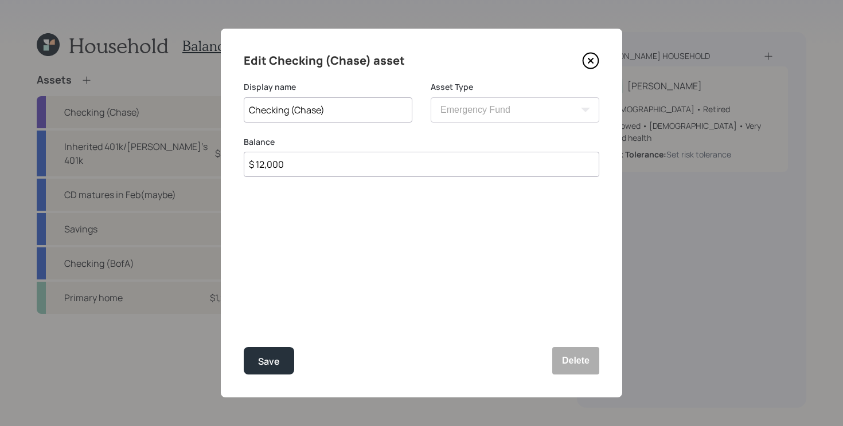
click at [362, 171] on input "$ 12,000" at bounding box center [421, 164] width 355 height 25
type input "$ 20,000"
click at [244, 347] on button "Save" at bounding box center [269, 361] width 50 height 28
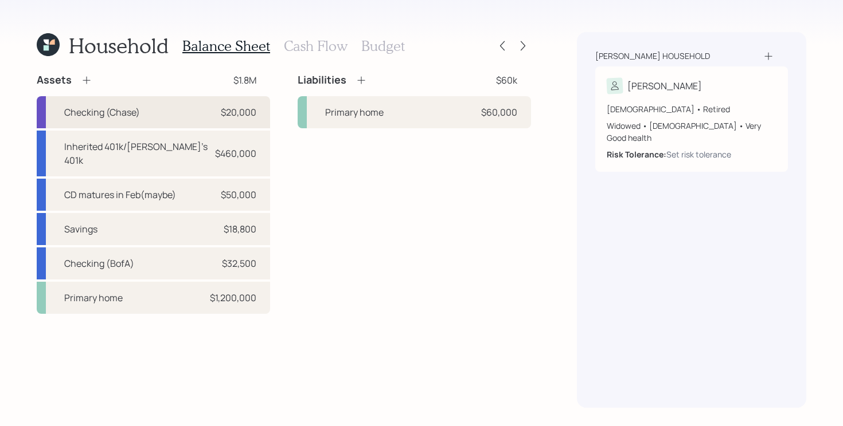
click at [198, 115] on div "Checking (Chase) $20,000" at bounding box center [153, 112] width 233 height 32
select select "emergency_fund"
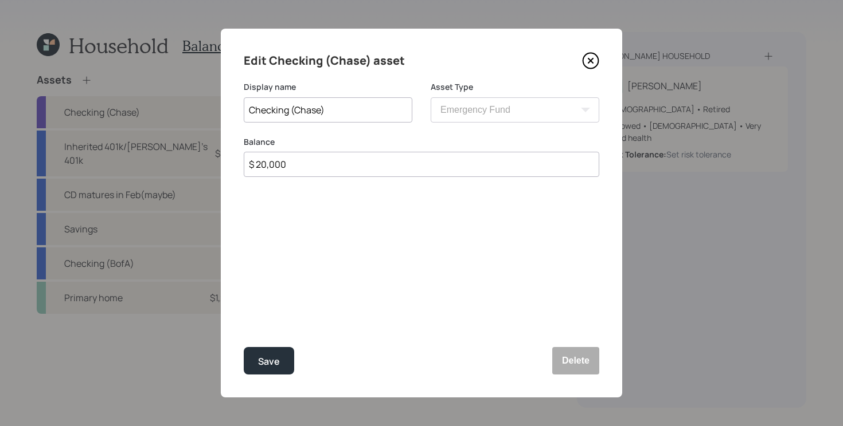
click at [436, 158] on input "$ 20,000" at bounding box center [421, 164] width 355 height 25
type input "$ 20,902"
click at [244, 347] on button "Save" at bounding box center [269, 361] width 50 height 28
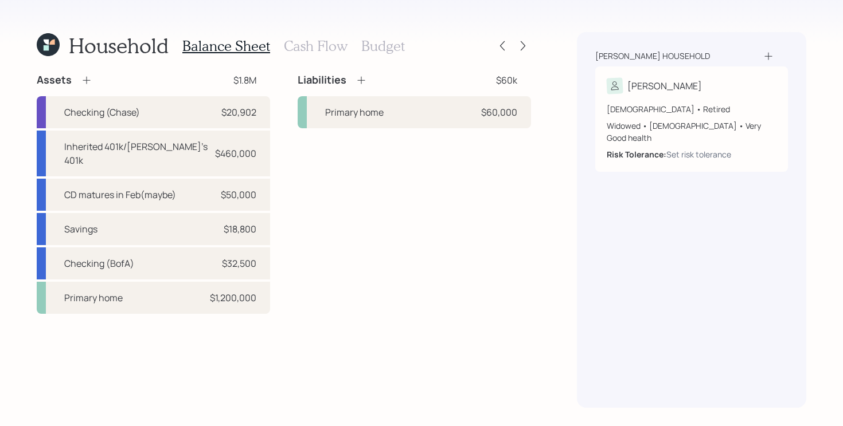
click at [318, 45] on h3 "Cash Flow" at bounding box center [316, 46] width 64 height 17
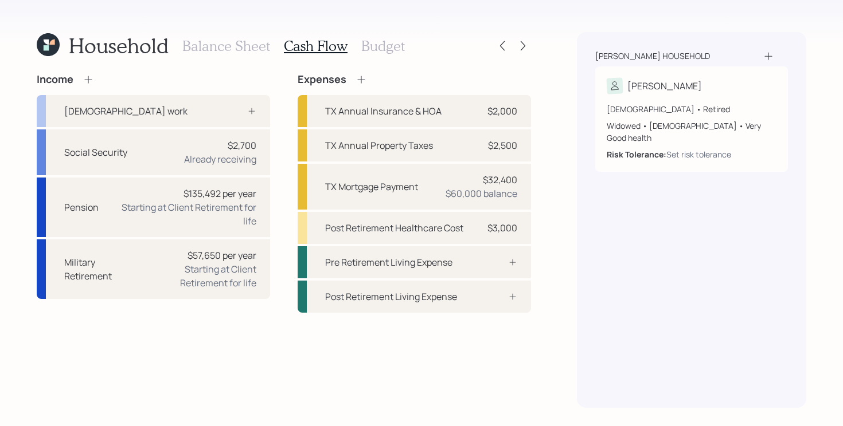
click at [385, 53] on h3 "Budget" at bounding box center [383, 46] width 44 height 17
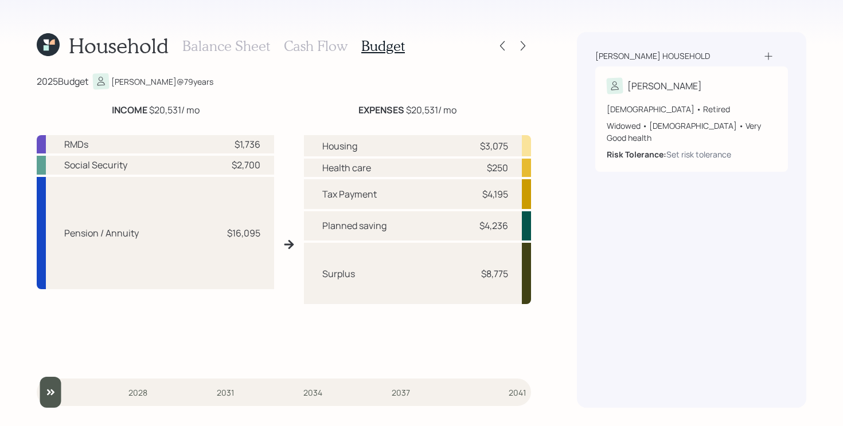
click at [319, 49] on h3 "Cash Flow" at bounding box center [316, 46] width 64 height 17
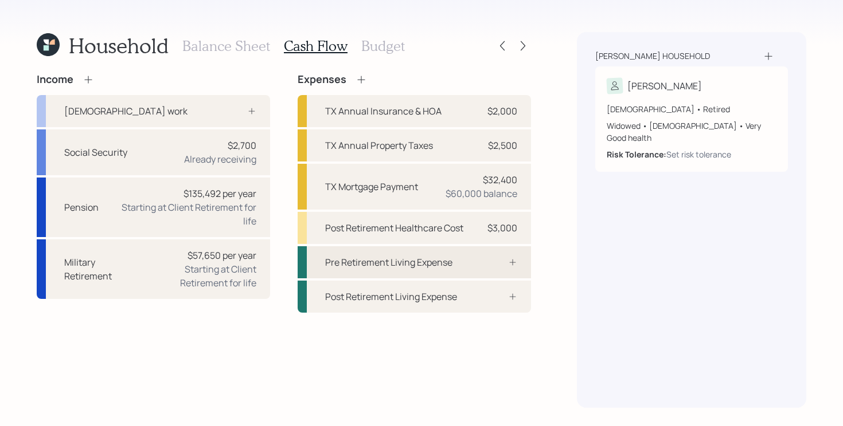
click at [400, 264] on div "Pre Retirement Living Expense" at bounding box center [388, 263] width 127 height 14
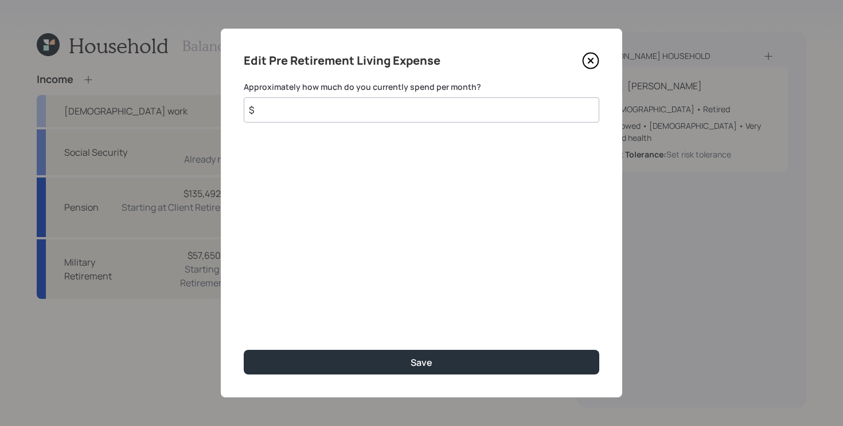
click at [437, 117] on input "$" at bounding box center [421, 109] width 355 height 25
type input "$ 7,500"
click at [244, 350] on button "Save" at bounding box center [421, 362] width 355 height 25
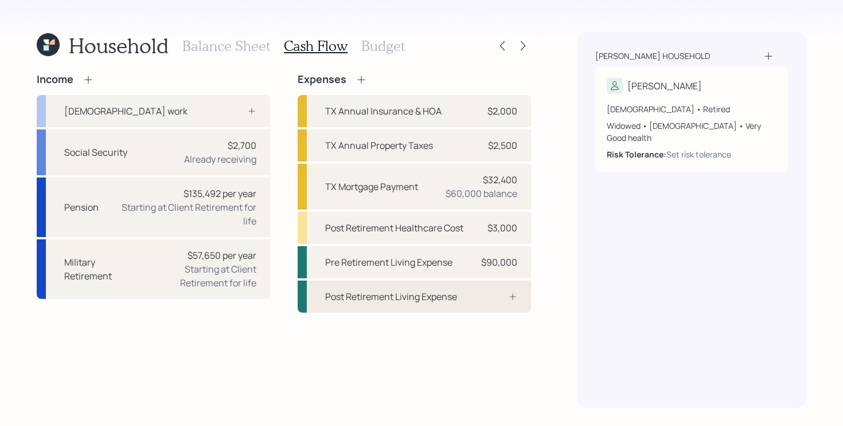
click at [467, 299] on div "Post Retirement Living Expense" at bounding box center [413, 297] width 233 height 32
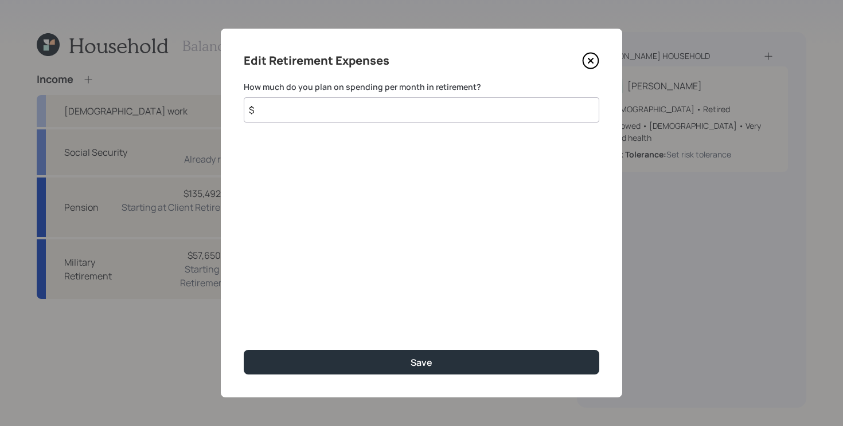
click at [372, 116] on input "$" at bounding box center [421, 109] width 355 height 25
type input "$ 7,500"
click at [244, 350] on button "Save" at bounding box center [421, 362] width 355 height 25
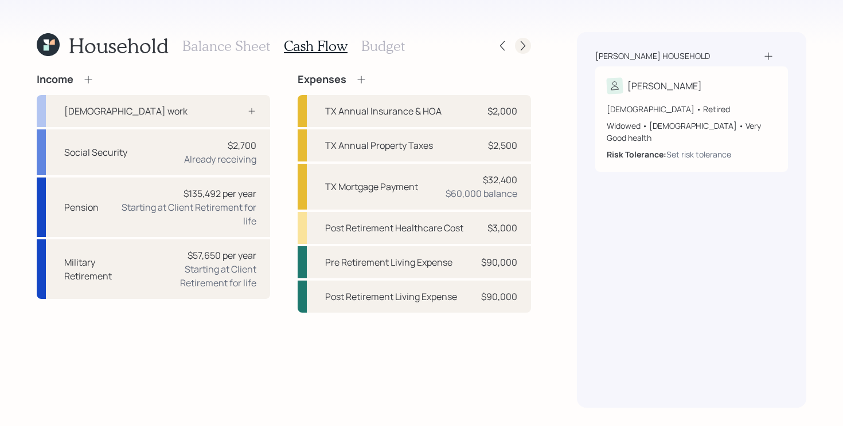
click at [523, 50] on icon at bounding box center [522, 45] width 11 height 11
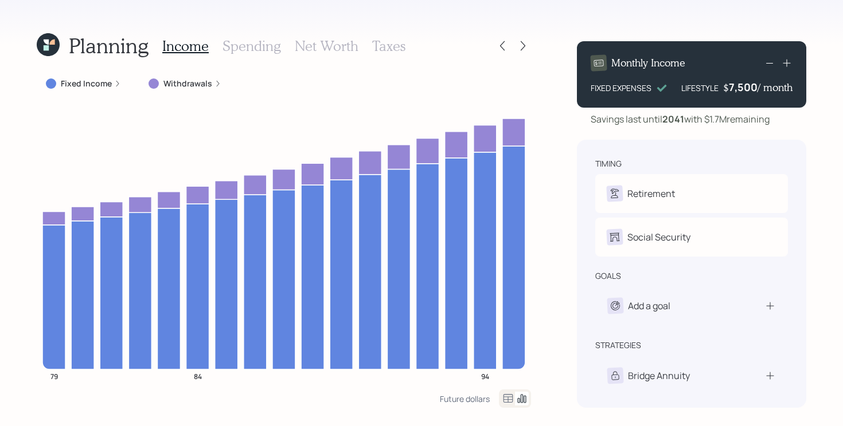
click at [552, 283] on div "Planning Income Spending Net Worth Taxes Fixed Income Withdrawals 79 84 94 Futu…" at bounding box center [421, 213] width 843 height 426
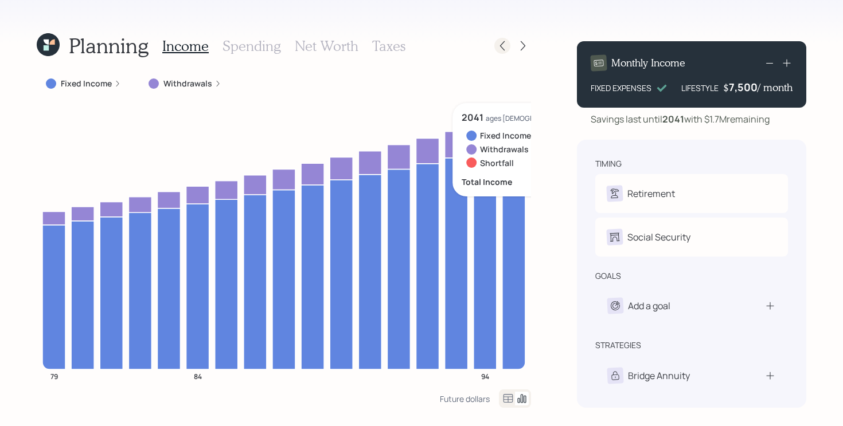
click at [498, 46] on icon at bounding box center [501, 45] width 11 height 11
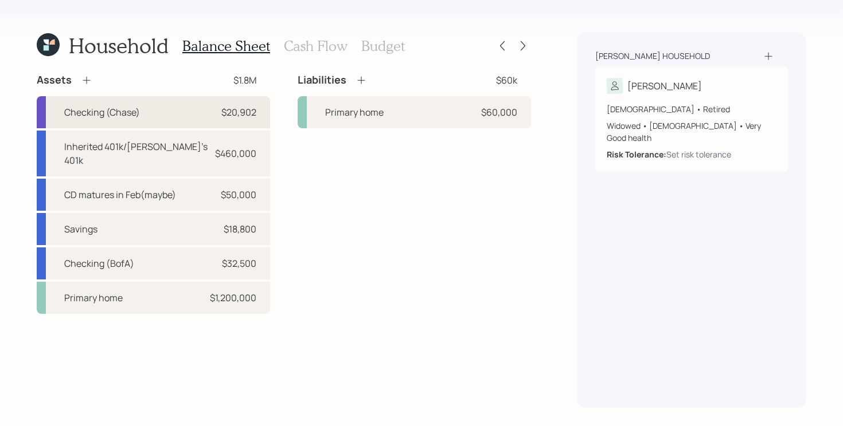
click at [170, 112] on div "Checking (Chase) $20,902" at bounding box center [153, 112] width 233 height 32
select select "emergency_fund"
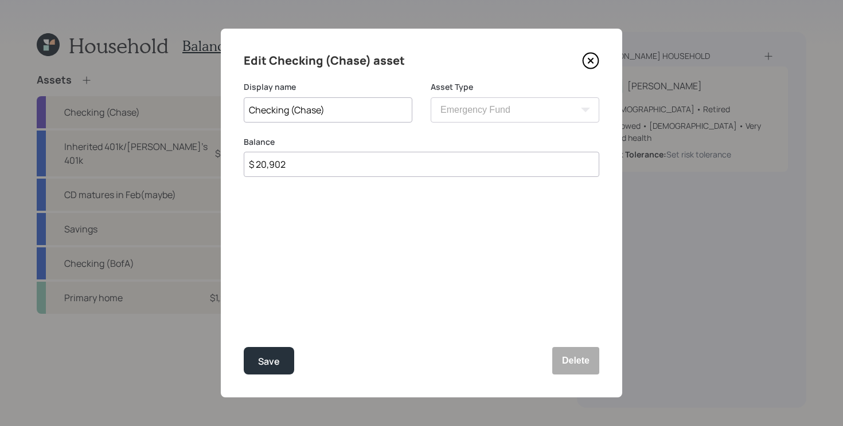
click at [594, 63] on icon at bounding box center [590, 60] width 17 height 17
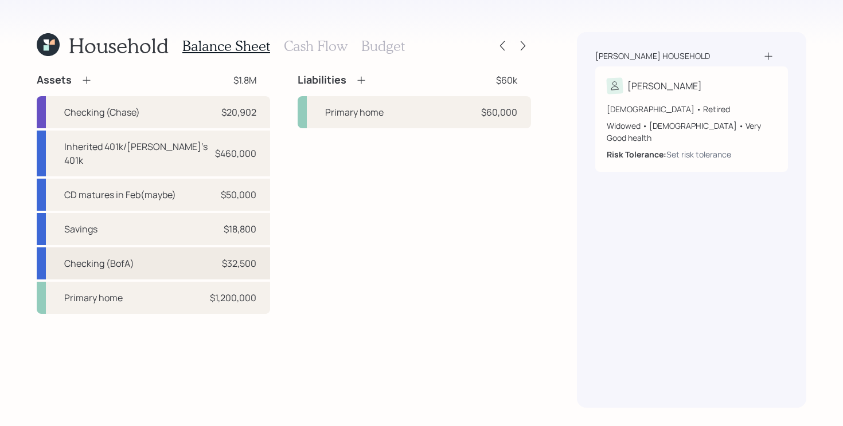
click at [174, 262] on div "Checking (BofA) $32,500" at bounding box center [153, 264] width 233 height 32
select select "taxable"
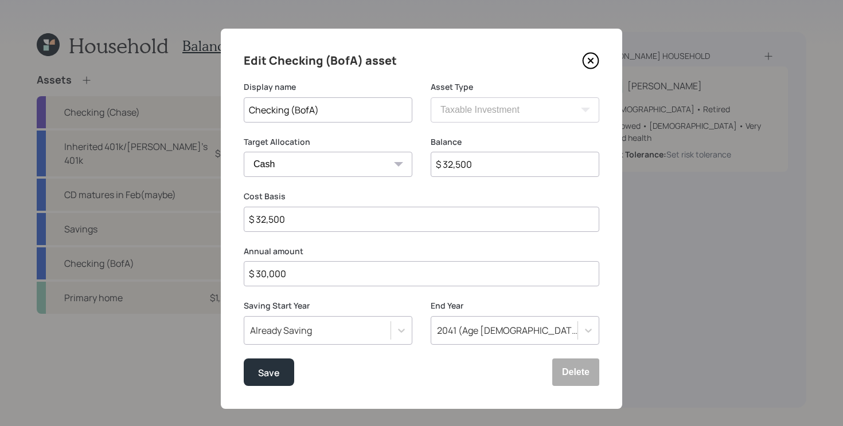
click at [336, 271] on input "$ 30,000" at bounding box center [421, 273] width 355 height 25
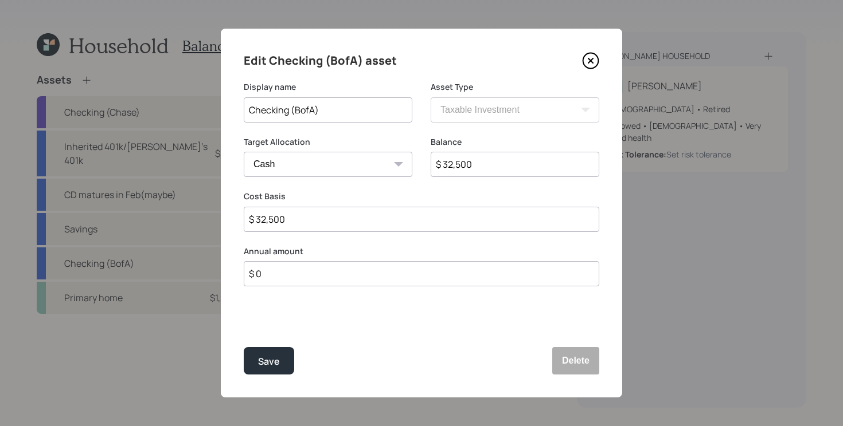
type input "$ 0"
click at [244, 347] on button "Save" at bounding box center [269, 361] width 50 height 28
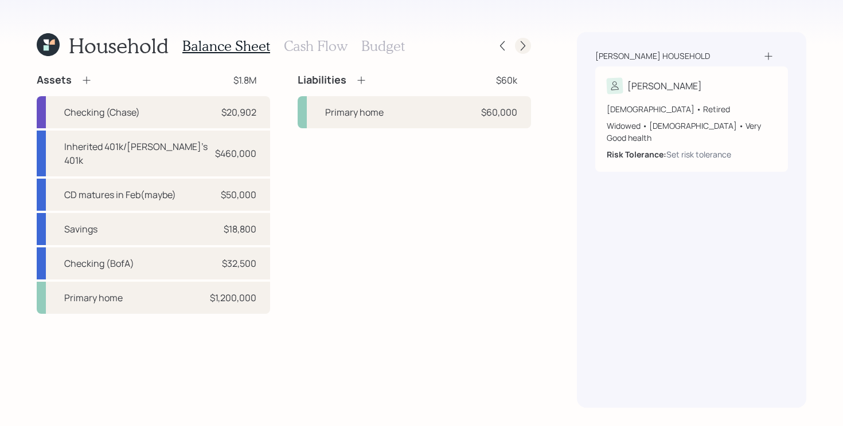
click at [524, 45] on icon at bounding box center [522, 46] width 5 height 10
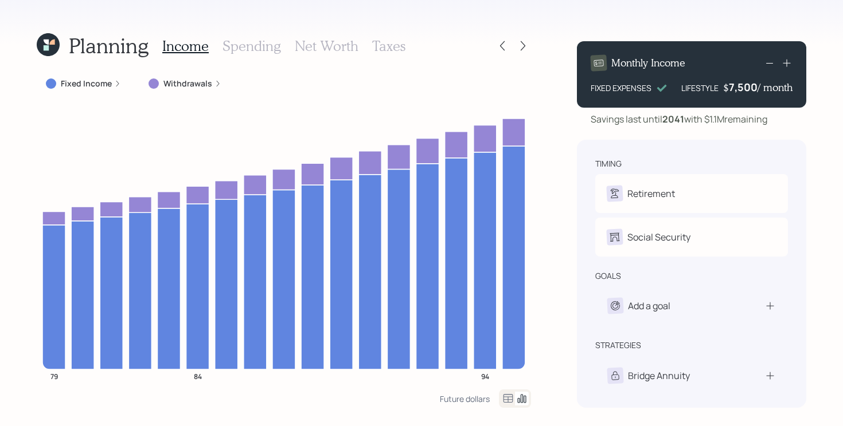
drag, startPoint x: 708, startPoint y: 121, endPoint x: 780, endPoint y: 122, distance: 71.1
click at [780, 122] on div "Savings last until [DATE] with $1.1M remaining" at bounding box center [691, 119] width 229 height 14
click at [516, 48] on div at bounding box center [523, 46] width 16 height 16
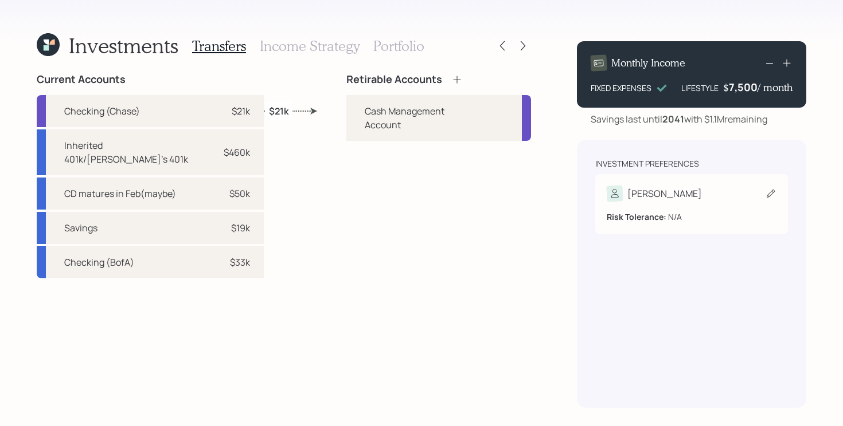
click at [687, 212] on div "Risk Tolerance: N/A" at bounding box center [691, 217] width 170 height 12
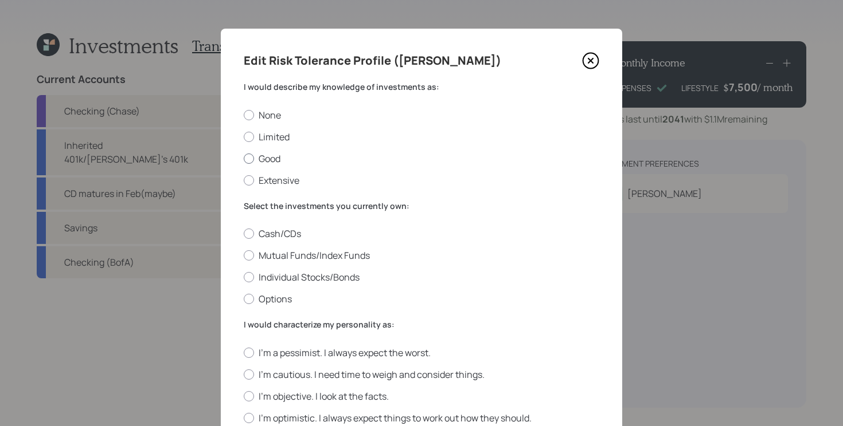
click at [273, 162] on label "Good" at bounding box center [421, 158] width 355 height 13
click at [244, 159] on input "Good" at bounding box center [243, 158] width 1 height 1
radio input "true"
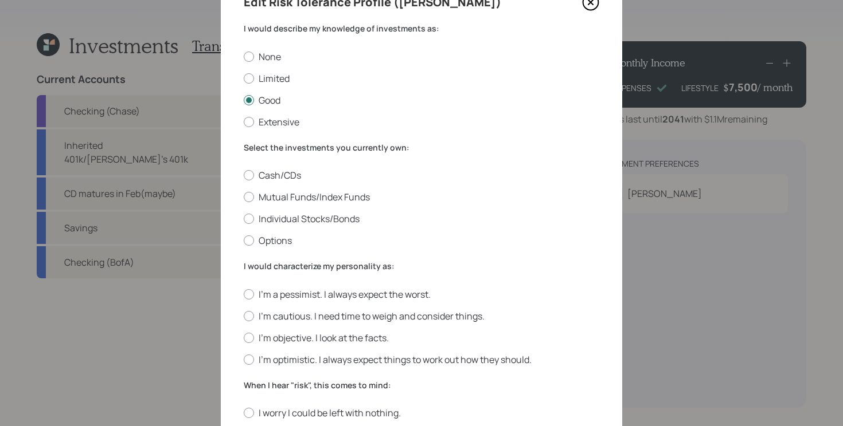
scroll to position [72, 0]
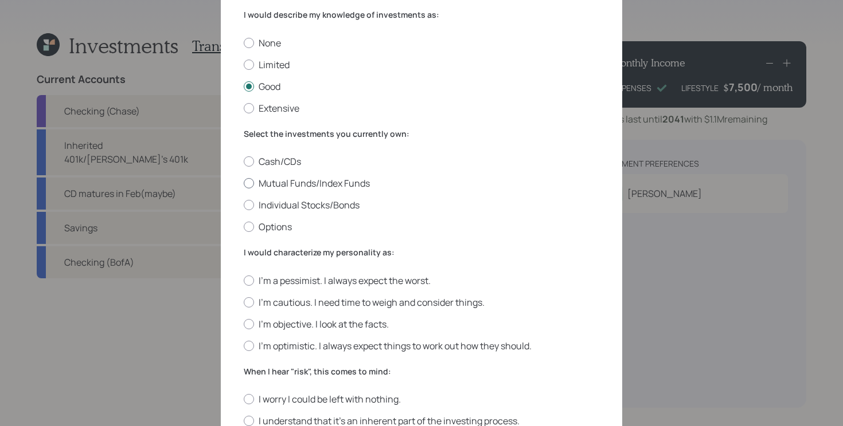
click at [499, 186] on label "Mutual Funds/Index Funds" at bounding box center [421, 183] width 355 height 13
click at [244, 184] on input "Mutual Funds/Index Funds" at bounding box center [243, 183] width 1 height 1
radio input "true"
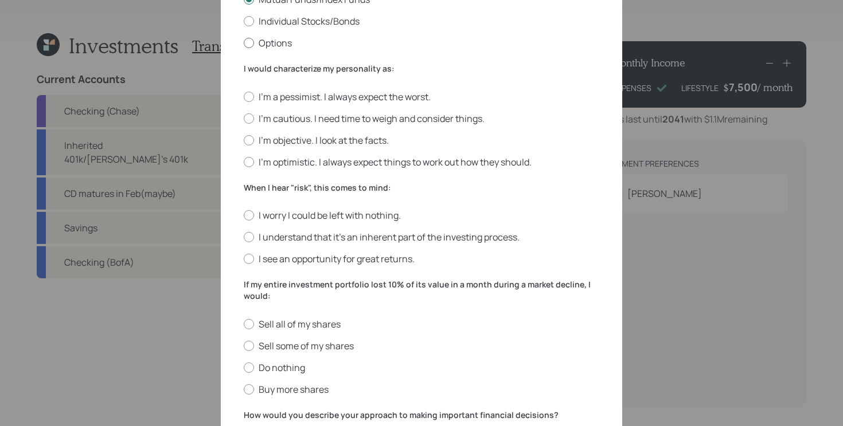
scroll to position [263, 0]
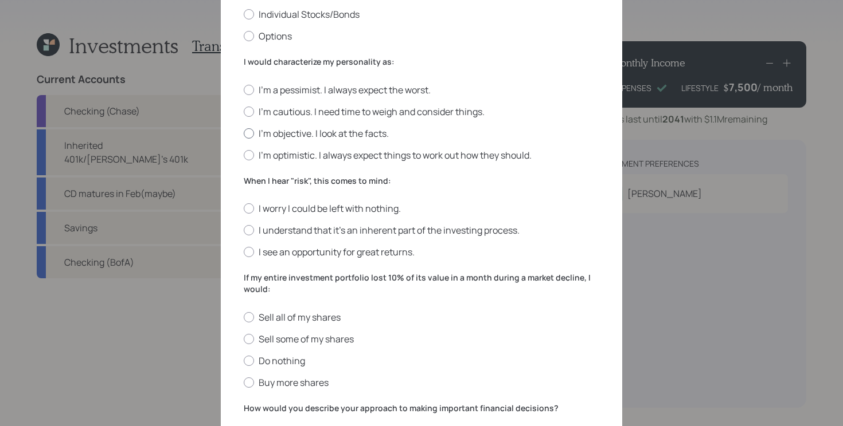
click at [321, 135] on label "I'm objective. I look at the facts." at bounding box center [421, 133] width 355 height 13
click at [244, 134] on input "I'm objective. I look at the facts." at bounding box center [243, 133] width 1 height 1
radio input "true"
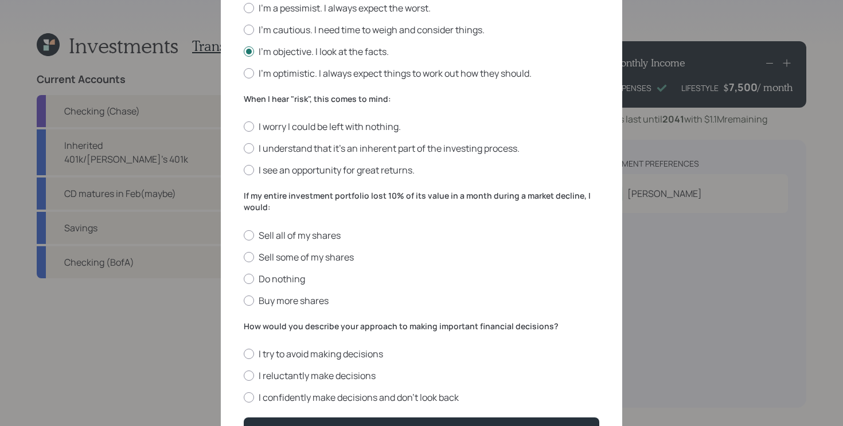
scroll to position [344, 0]
click at [495, 148] on label "I understand that it’s an inherent part of the investing process." at bounding box center [421, 149] width 355 height 13
click at [244, 149] on input "I understand that it’s an inherent part of the investing process." at bounding box center [243, 149] width 1 height 1
radio input "true"
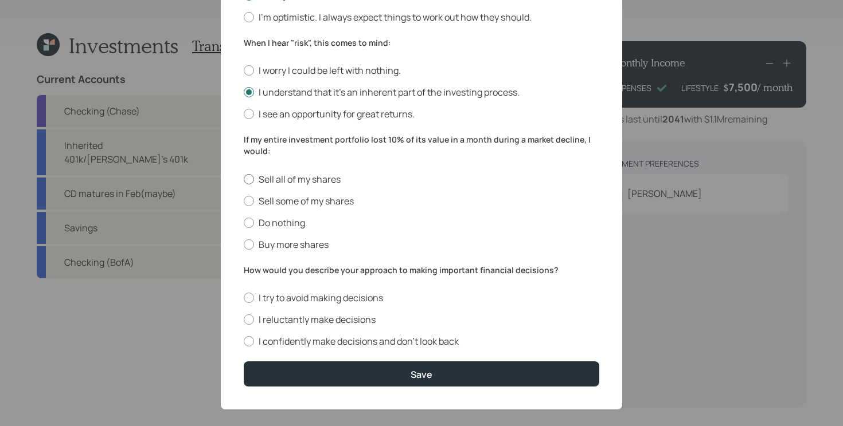
scroll to position [399, 0]
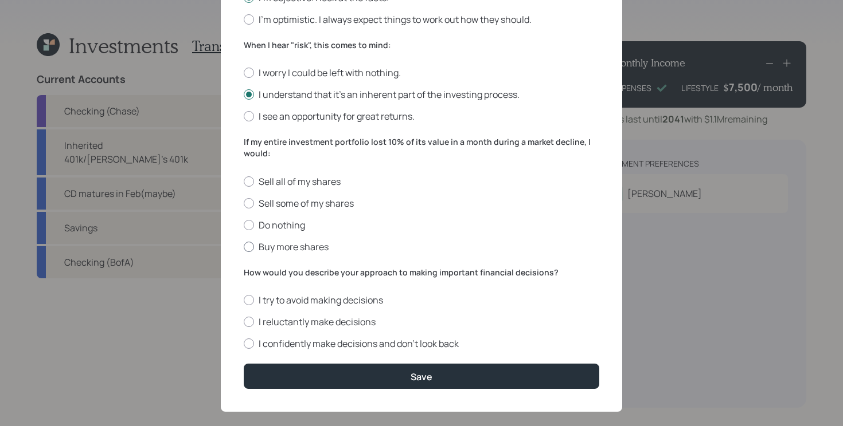
click at [275, 248] on label "Buy more shares" at bounding box center [421, 247] width 355 height 13
click at [244, 247] on input "Buy more shares" at bounding box center [243, 246] width 1 height 1
radio input "true"
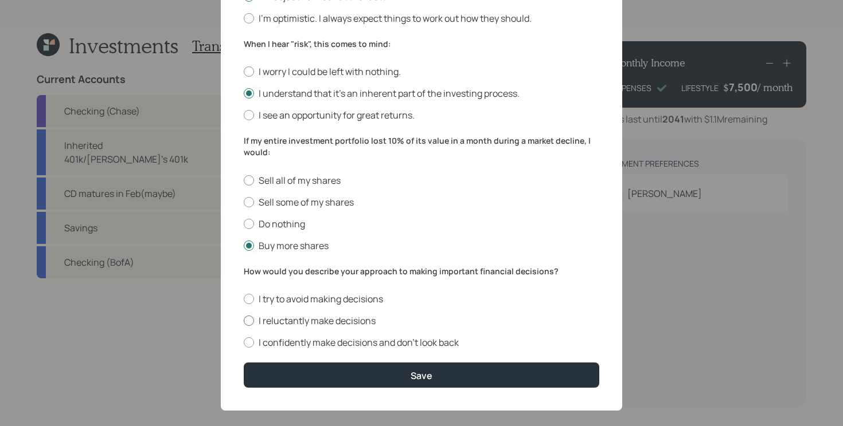
scroll to position [401, 0]
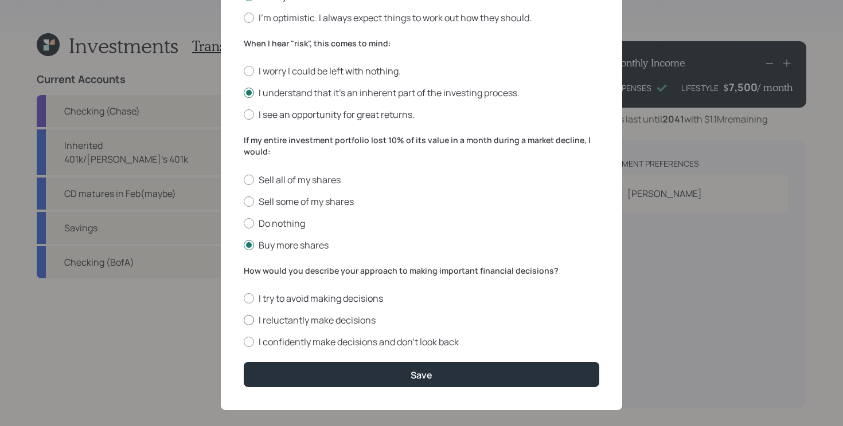
click at [545, 315] on label "I reluctantly make decisions" at bounding box center [421, 320] width 355 height 13
click at [244, 320] on input "I reluctantly make decisions" at bounding box center [243, 320] width 1 height 1
radio input "true"
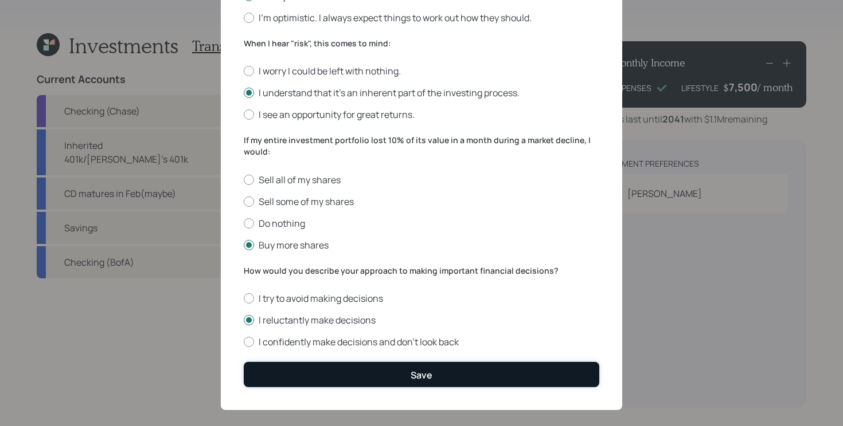
click at [485, 372] on button "Save" at bounding box center [421, 374] width 355 height 25
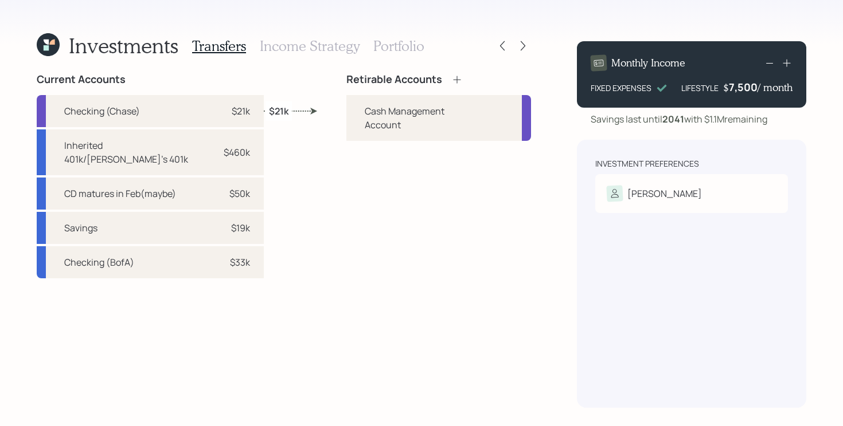
click at [451, 79] on icon at bounding box center [456, 79] width 11 height 11
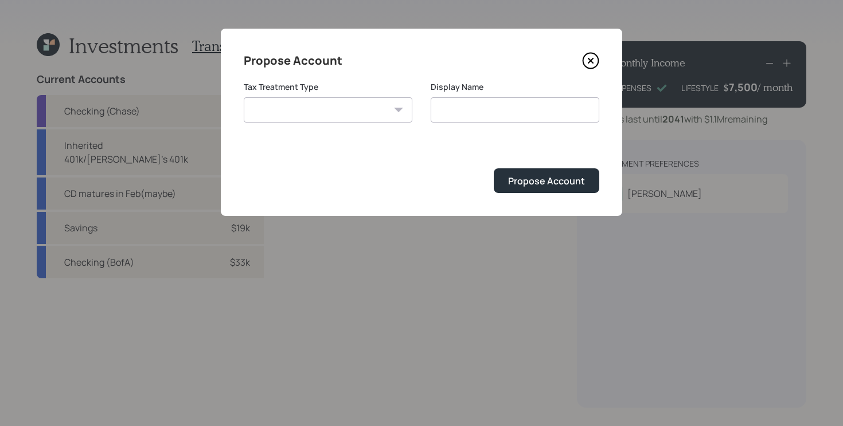
click at [353, 113] on select "[PERSON_NAME] Taxable Traditional" at bounding box center [328, 109] width 169 height 25
select select "traditional"
click at [244, 97] on select "[PERSON_NAME] Taxable Traditional" at bounding box center [328, 109] width 169 height 25
type input "Traditional"
click at [540, 183] on div "Propose Account" at bounding box center [546, 181] width 77 height 13
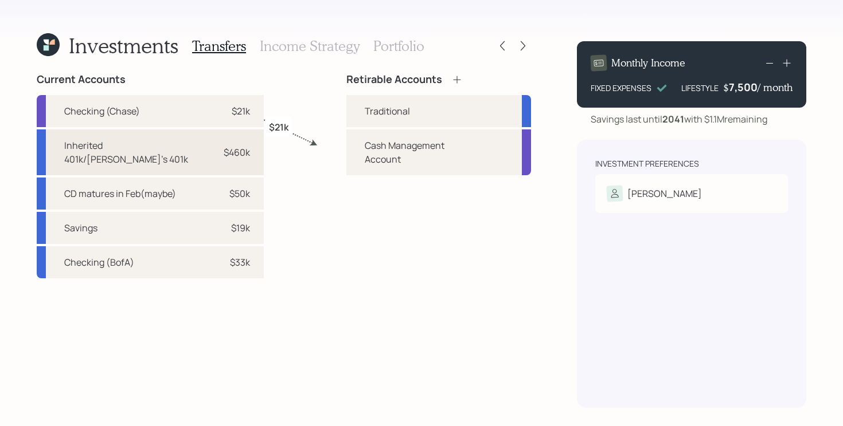
click at [136, 148] on div "Inherited 401k/[PERSON_NAME]'s 401k" at bounding box center [135, 153] width 142 height 28
click at [370, 106] on div "Traditional" at bounding box center [387, 111] width 45 height 14
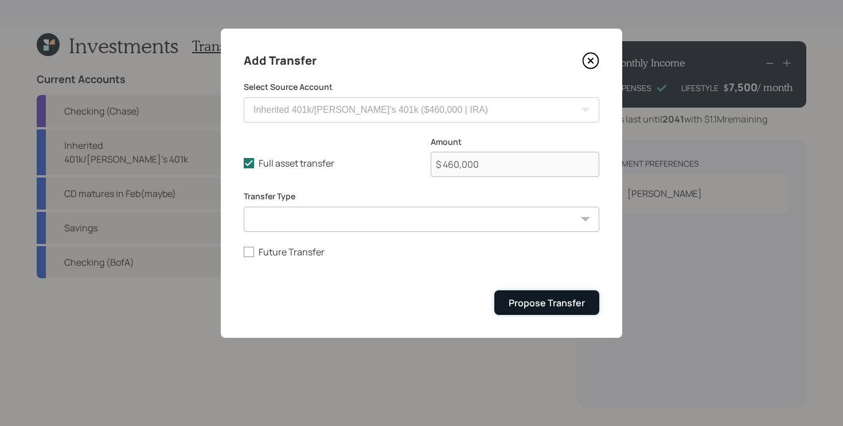
click at [551, 305] on div "Propose Transfer" at bounding box center [546, 303] width 76 height 13
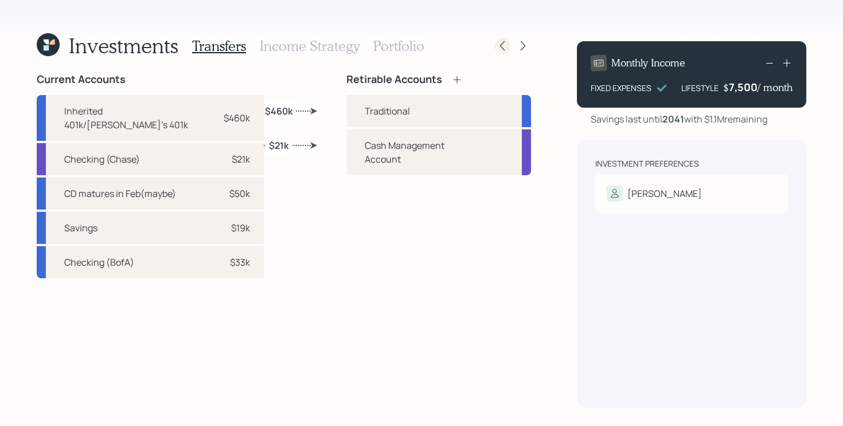
click at [504, 48] on icon at bounding box center [501, 45] width 11 height 11
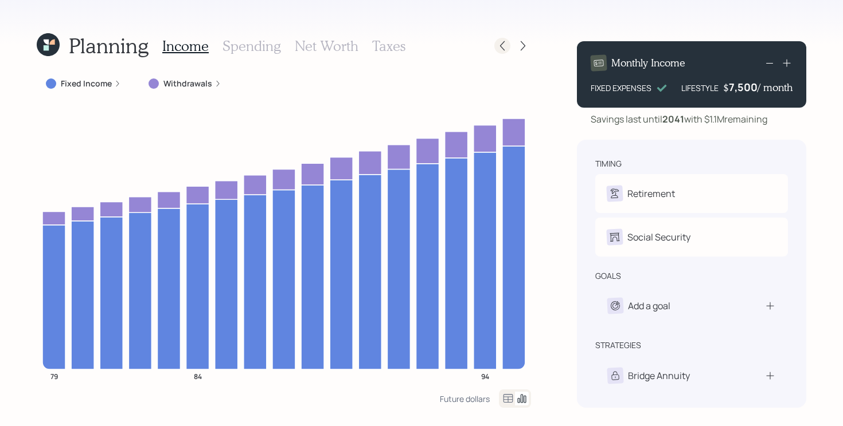
click at [503, 49] on icon at bounding box center [501, 45] width 11 height 11
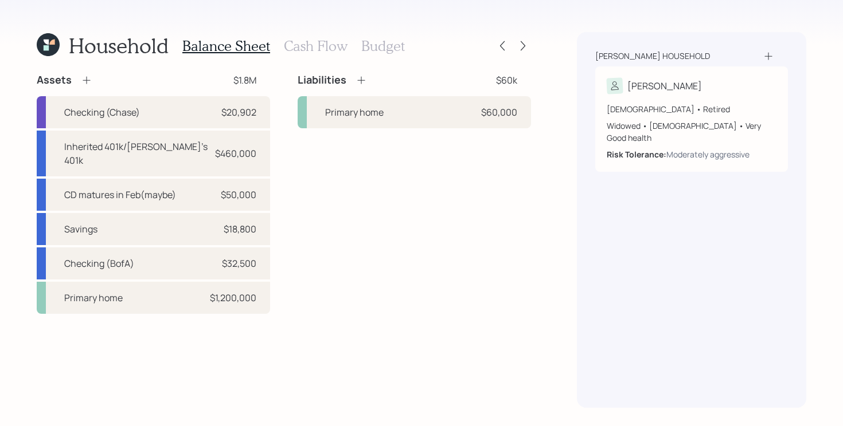
click at [385, 43] on h3 "Budget" at bounding box center [383, 46] width 44 height 17
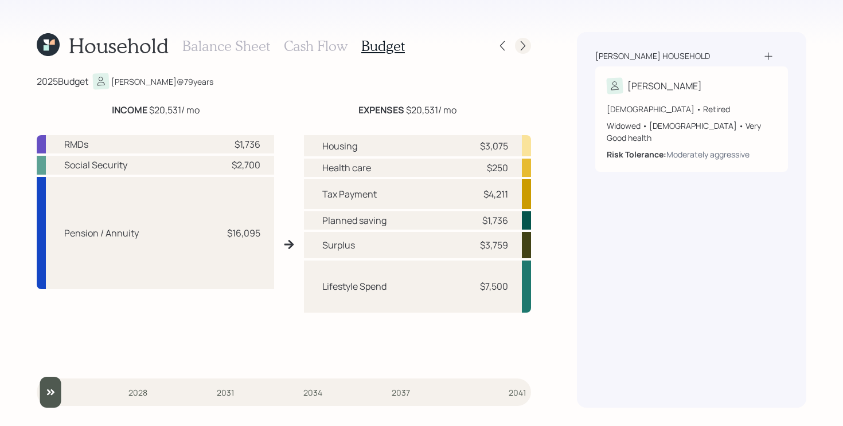
click at [520, 51] on icon at bounding box center [522, 45] width 11 height 11
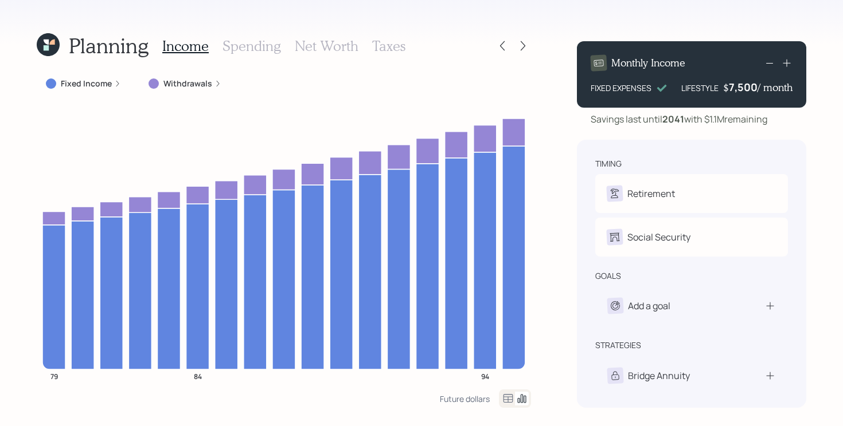
click at [520, 51] on icon at bounding box center [522, 45] width 11 height 11
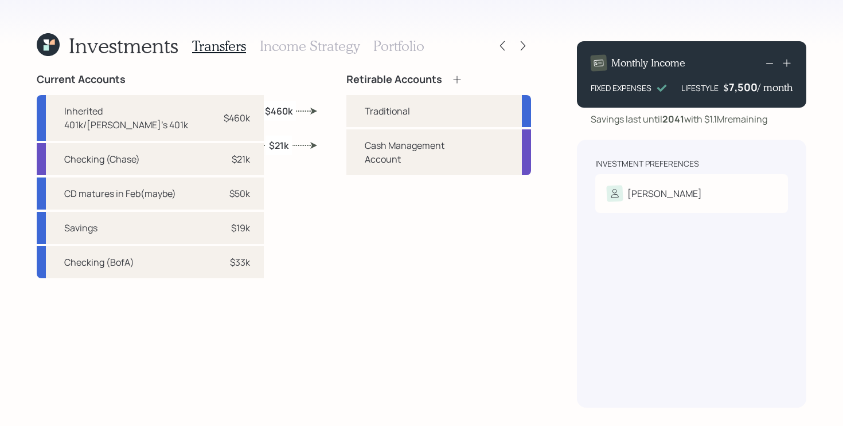
click at [331, 49] on h3 "Income Strategy" at bounding box center [310, 46] width 100 height 17
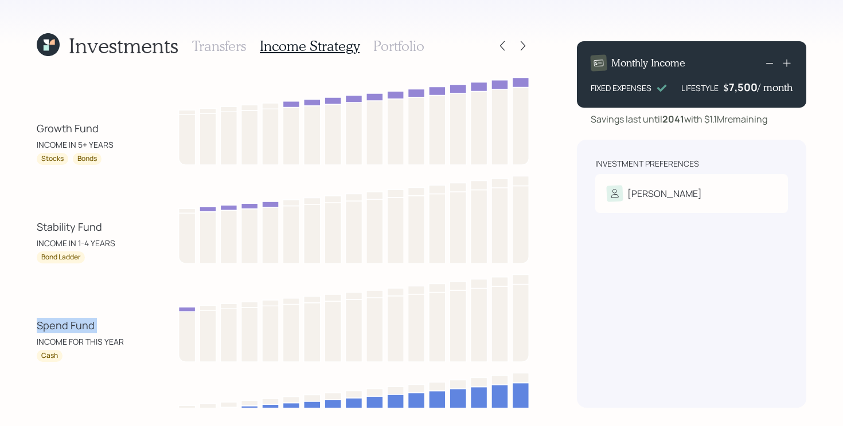
drag, startPoint x: 34, startPoint y: 326, endPoint x: 130, endPoint y: 323, distance: 95.8
click at [130, 323] on div "Investments Transfers Income Strategy Portfolio Growth Fund INCOME IN 5+ YEARS …" at bounding box center [421, 213] width 843 height 426
click at [130, 322] on div "Spend Fund INCOME FOR THIS YEAR" at bounding box center [88, 333] width 103 height 30
drag, startPoint x: 29, startPoint y: 226, endPoint x: 128, endPoint y: 222, distance: 98.7
click at [128, 222] on div "Investments Transfers Income Strategy Portfolio Growth Fund INCOME IN 5+ YEARS …" at bounding box center [421, 213] width 843 height 426
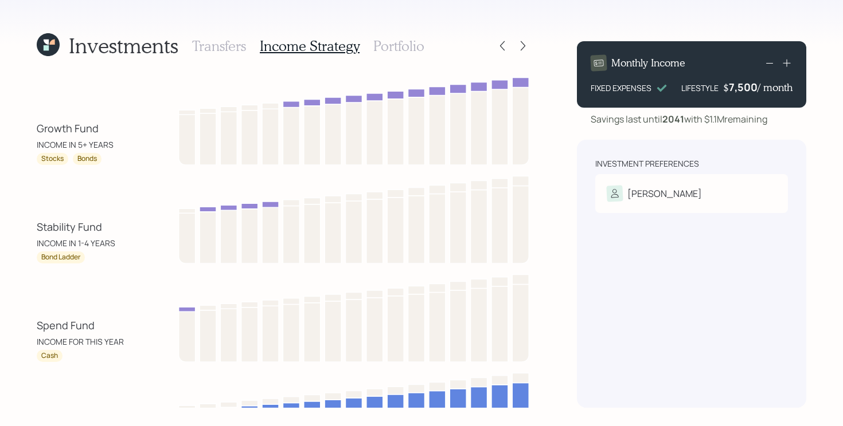
click at [15, 342] on div "Investments Transfers Income Strategy Portfolio Growth Fund INCOME IN 5+ YEARS …" at bounding box center [421, 213] width 843 height 426
drag, startPoint x: 21, startPoint y: 333, endPoint x: 129, endPoint y: 326, distance: 108.0
click at [129, 326] on div "Investments Transfers Income Strategy Portfolio Growth Fund INCOME IN 5+ YEARS …" at bounding box center [421, 213] width 843 height 426
drag, startPoint x: 17, startPoint y: 233, endPoint x: 126, endPoint y: 232, distance: 108.3
click at [126, 232] on div "Investments Transfers Income Strategy Portfolio Growth Fund INCOME IN 5+ YEARS …" at bounding box center [421, 213] width 843 height 426
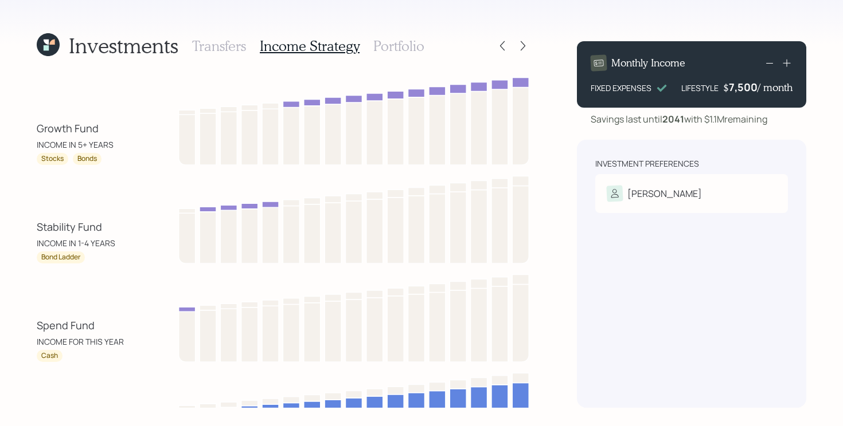
click at [66, 328] on div "Spend Fund" at bounding box center [66, 325] width 58 height 15
drag, startPoint x: 21, startPoint y: 330, endPoint x: 138, endPoint y: 330, distance: 116.4
click at [138, 330] on div "Investments Transfers Income Strategy Portfolio Growth Fund INCOME IN 5+ YEARS …" at bounding box center [421, 213] width 843 height 426
drag, startPoint x: 17, startPoint y: 229, endPoint x: 119, endPoint y: 231, distance: 101.5
click at [119, 231] on div "Investments Transfers Income Strategy Portfolio Growth Fund INCOME IN 5+ YEARS …" at bounding box center [421, 213] width 843 height 426
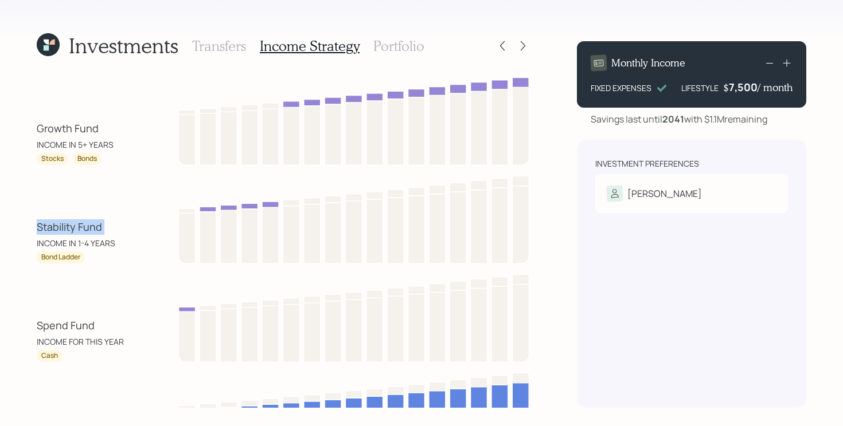
click at [72, 206] on div "Stability Fund INCOME IN 1-4 YEARS Bond Ladder" at bounding box center [284, 218] width 494 height 92
drag, startPoint x: 28, startPoint y: 222, endPoint x: 127, endPoint y: 313, distance: 134.3
click at [127, 313] on div "Investments Transfers Income Strategy Portfolio Growth Fund INCOME IN 5+ YEARS …" at bounding box center [421, 213] width 843 height 426
drag, startPoint x: 29, startPoint y: 124, endPoint x: 112, endPoint y: 127, distance: 82.6
click at [112, 127] on div "Investments Transfers Income Strategy Portfolio Growth Fund INCOME IN 5+ YEARS …" at bounding box center [421, 213] width 843 height 426
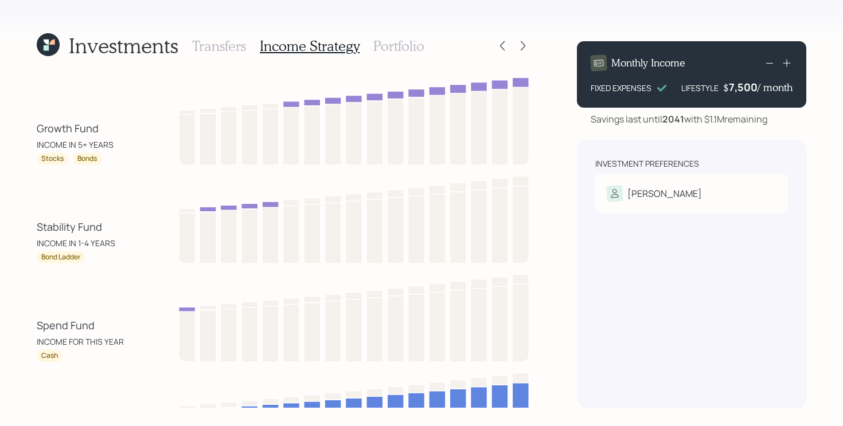
click at [398, 49] on h3 "Portfolio" at bounding box center [398, 46] width 51 height 17
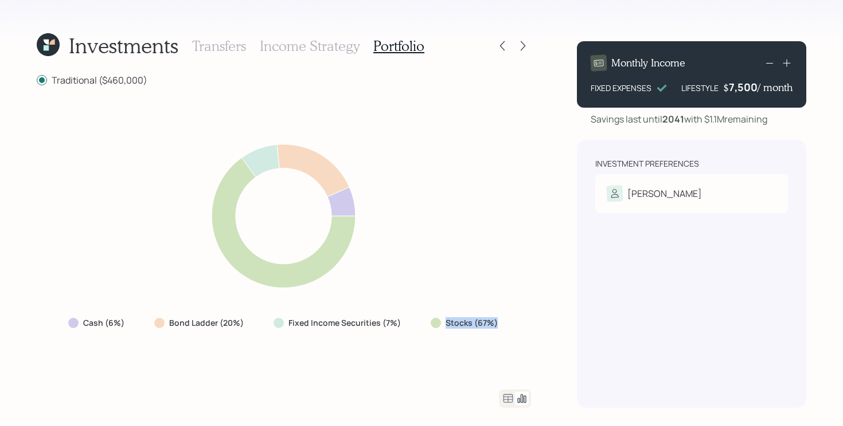
drag, startPoint x: 421, startPoint y: 330, endPoint x: 506, endPoint y: 322, distance: 84.6
click at [506, 322] on div "Stocks (67%)" at bounding box center [465, 323] width 88 height 21
click at [357, 369] on div "Cash (6%) Bond Ladder (20%) Fixed Income Securities (7%) Stocks (67%)" at bounding box center [284, 238] width 494 height 276
drag, startPoint x: 414, startPoint y: 326, endPoint x: 162, endPoint y: 320, distance: 252.8
click at [162, 320] on div "Cash (6%) Bond Ladder (20%) Fixed Income Securities (7%) Stocks (67%)" at bounding box center [284, 323] width 450 height 21
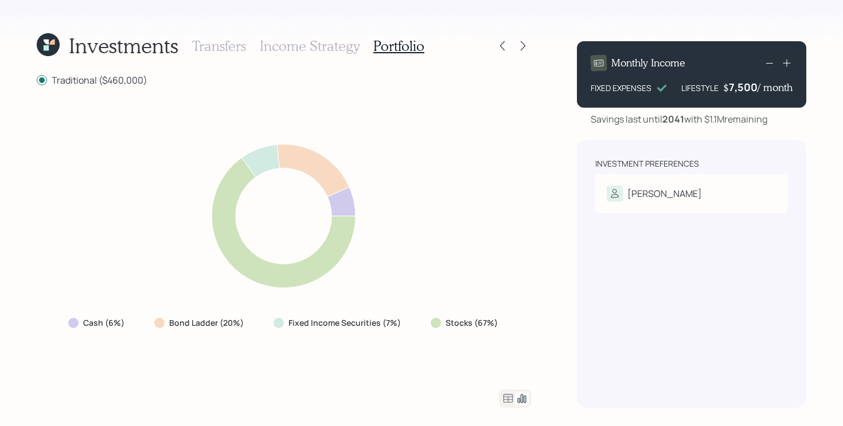
click at [183, 366] on div "Cash (6%) Bond Ladder (20%) Fixed Income Securities (7%) Stocks (67%)" at bounding box center [284, 238] width 494 height 276
drag, startPoint x: 130, startPoint y: 322, endPoint x: 33, endPoint y: 316, distance: 97.0
click at [33, 316] on div "Investments Transfers Income Strategy Portfolio Traditional ($460,000) Cash (6%…" at bounding box center [421, 213] width 843 height 426
click at [102, 337] on div "Cash (6%) Bond Ladder (20%) Fixed Income Securities (7%) Stocks (67%)" at bounding box center [284, 238] width 494 height 276
drag, startPoint x: 59, startPoint y: 324, endPoint x: 142, endPoint y: 322, distance: 82.6
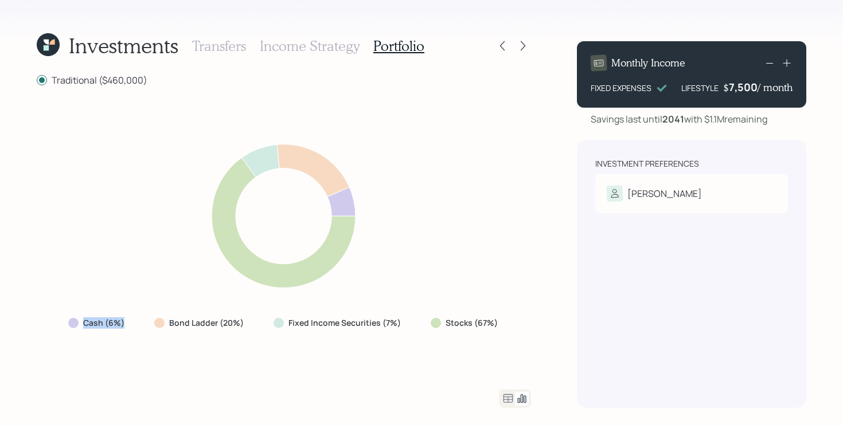
click at [142, 322] on div "Cash (6%) Bond Ladder (20%) Fixed Income Securities (7%) Stocks (67%)" at bounding box center [284, 238] width 494 height 276
click at [160, 358] on div "Cash (6%) Bond Ladder (20%) Fixed Income Securities (7%) Stocks (67%)" at bounding box center [284, 238] width 494 height 276
click at [505, 402] on icon at bounding box center [508, 399] width 14 height 14
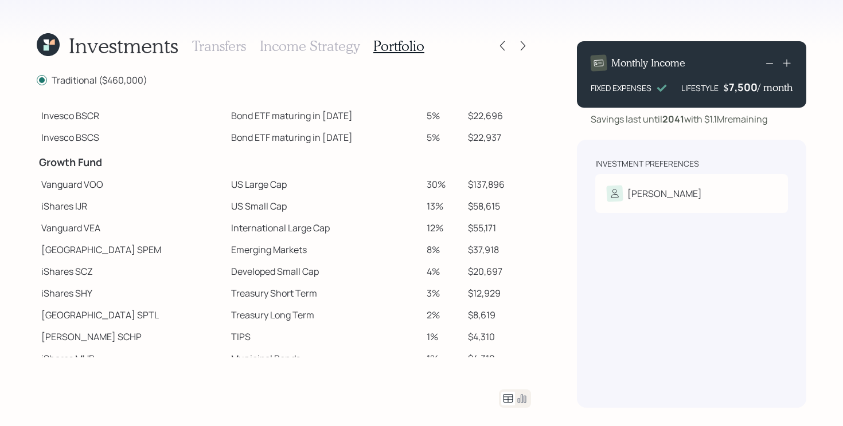
scroll to position [131, 0]
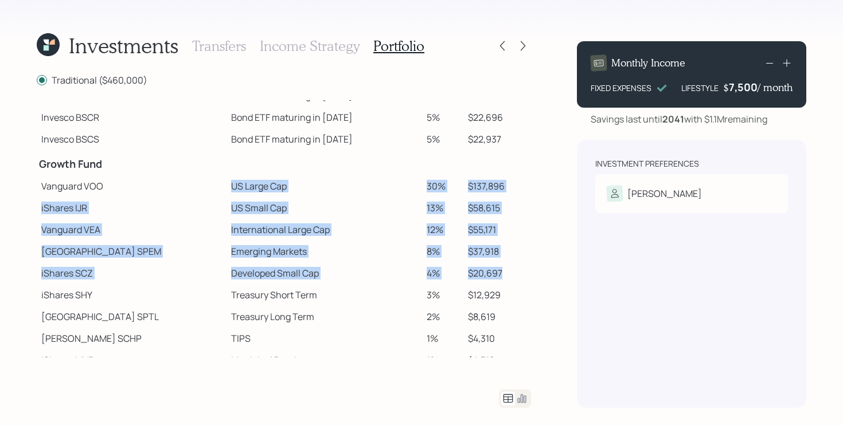
drag, startPoint x: 181, startPoint y: 185, endPoint x: 508, endPoint y: 277, distance: 339.5
click at [508, 277] on tbody "Spend Fund CASH Cash 5% $20,832 CASH Cash (Account Management) 1% $4,600 Stabil…" at bounding box center [284, 182] width 494 height 424
click at [289, 209] on td "US Small Cap" at bounding box center [323, 208] width 195 height 22
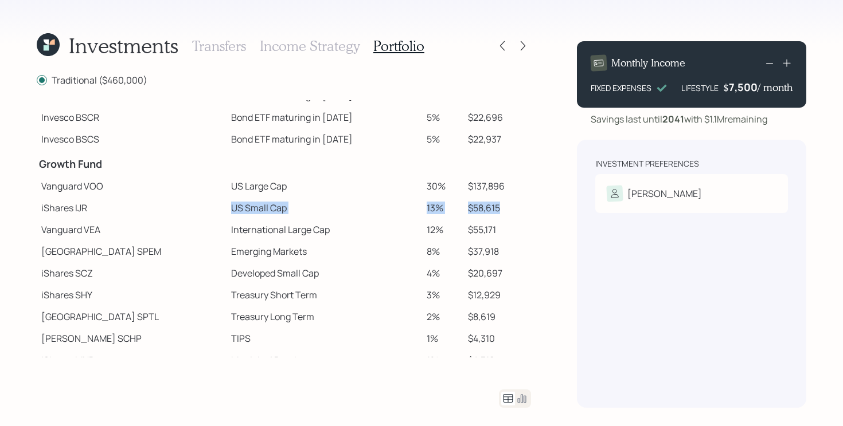
drag, startPoint x: 169, startPoint y: 209, endPoint x: 503, endPoint y: 213, distance: 334.2
click at [503, 213] on tr "iShares IJR US Small Cap 13% $58,615" at bounding box center [284, 208] width 494 height 22
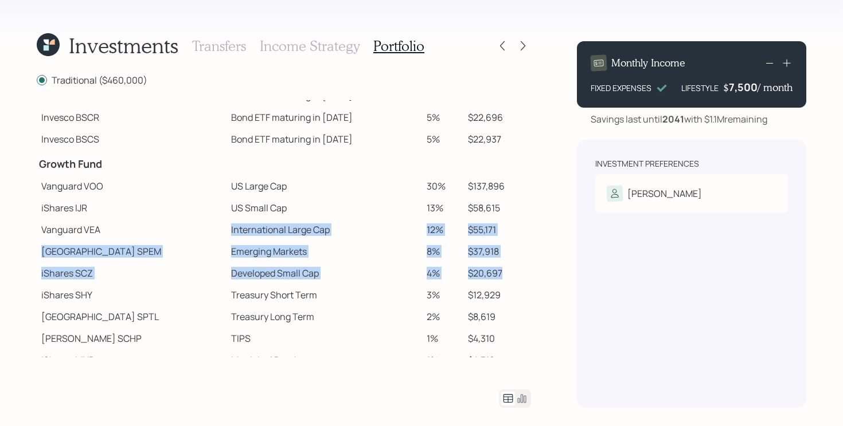
drag, startPoint x: 183, startPoint y: 229, endPoint x: 510, endPoint y: 281, distance: 330.2
click at [510, 281] on tbody "Spend Fund CASH Cash 5% $20,832 CASH Cash (Account Management) 1% $4,600 Stabil…" at bounding box center [284, 182] width 494 height 424
click at [519, 278] on td "$20,697" at bounding box center [497, 274] width 68 height 22
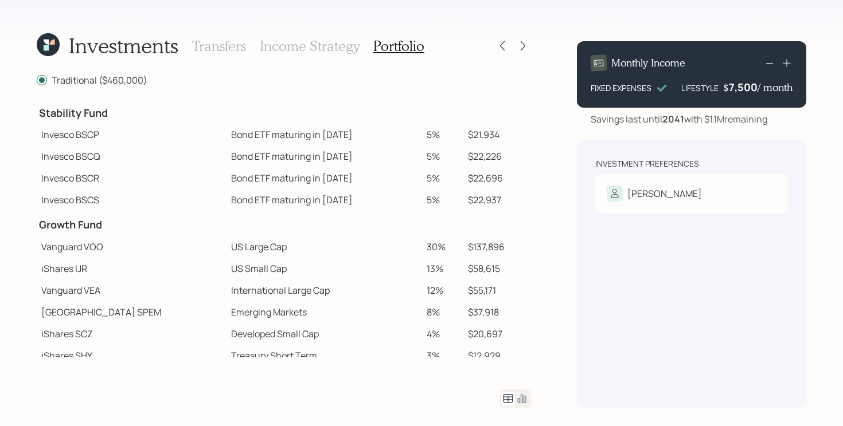
scroll to position [72, 0]
click at [522, 49] on icon at bounding box center [522, 45] width 11 height 11
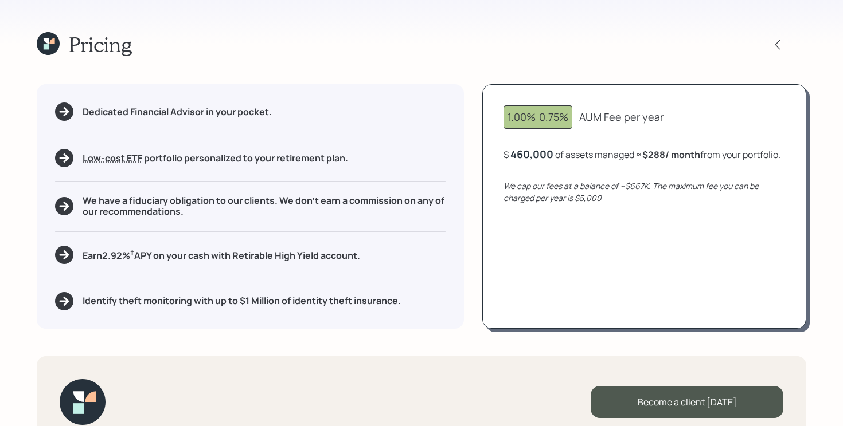
click at [209, 256] on h5 "Earn 2.92 % † APY on your cash with Retirable High Yield account." at bounding box center [221, 255] width 277 height 14
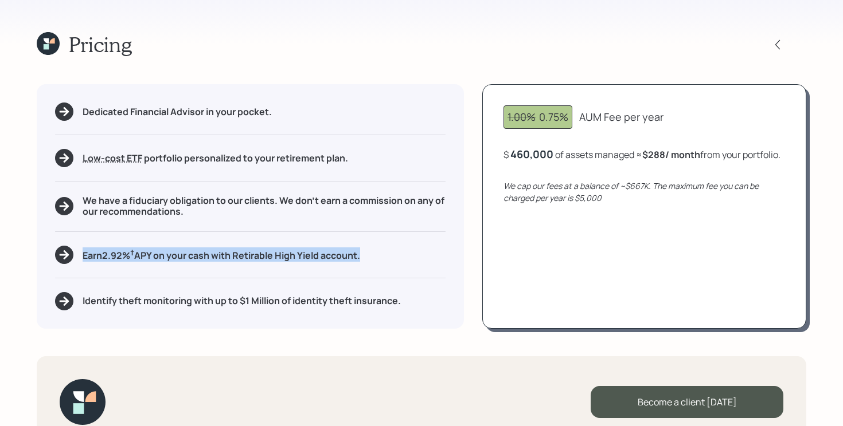
click at [209, 256] on h5 "Earn 2.92 % † APY on your cash with Retirable High Yield account." at bounding box center [221, 255] width 277 height 14
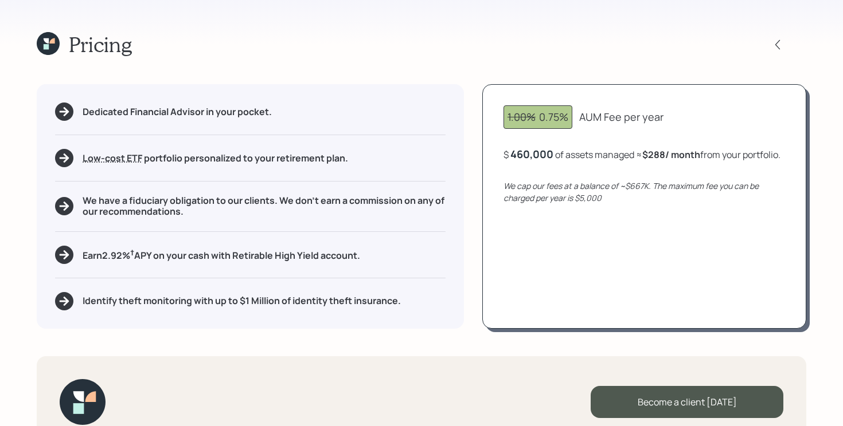
click at [231, 305] on h5 "Identify theft monitoring with up to $1 Million of identity theft insurance." at bounding box center [242, 301] width 318 height 11
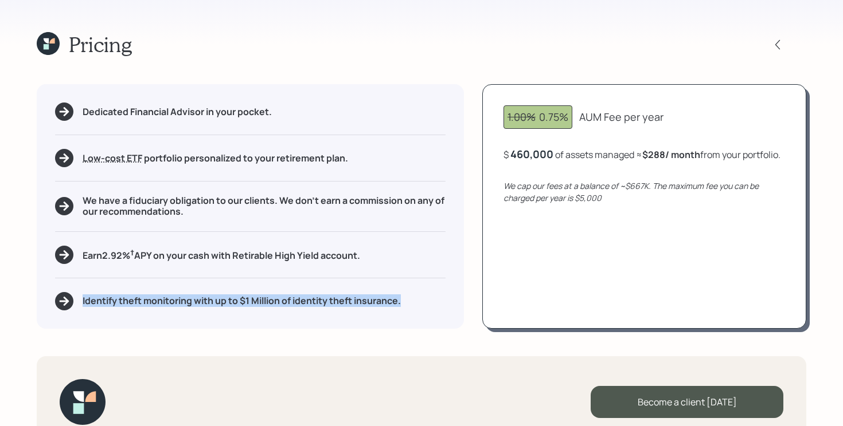
click at [231, 305] on h5 "Identify theft monitoring with up to $1 Million of identity theft insurance." at bounding box center [242, 301] width 318 height 11
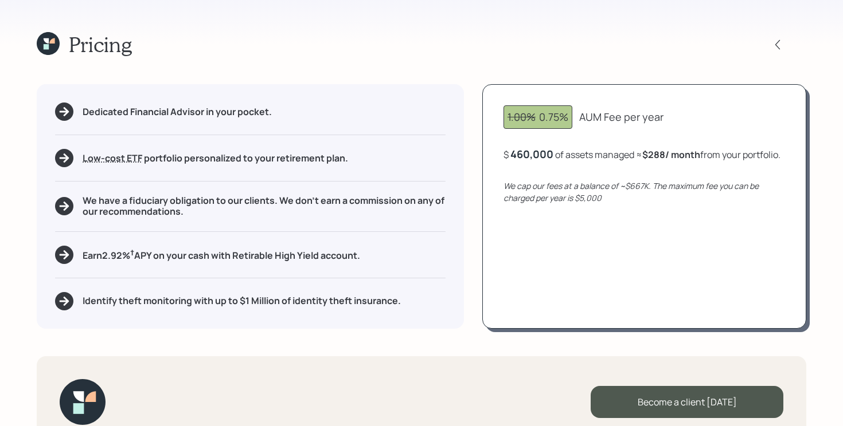
click at [281, 344] on div "Pricing Dedicated Financial Advisor in your pocket. Low-cost ETF Retirable uses…" at bounding box center [421, 213] width 843 height 426
click at [285, 341] on div "Pricing Dedicated Financial Advisor in your pocket. Low-cost ETF Retirable uses…" at bounding box center [421, 213] width 843 height 426
click at [50, 44] on icon at bounding box center [48, 43] width 23 height 23
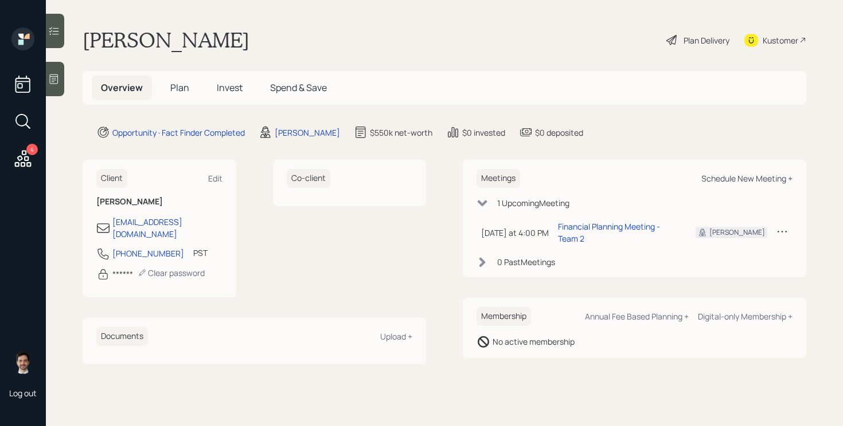
click at [770, 177] on div "Schedule New Meeting +" at bounding box center [746, 178] width 91 height 11
select select "ef6b64e1-8f62-4a74-b865-a7df4b35b836"
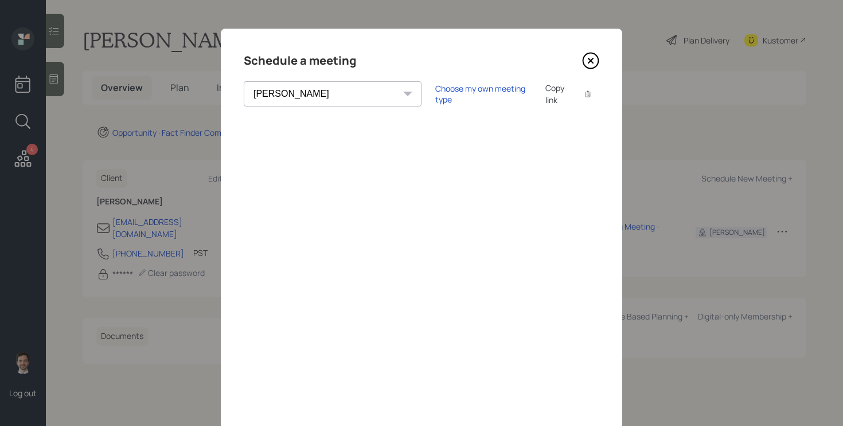
click at [592, 61] on icon at bounding box center [590, 60] width 17 height 17
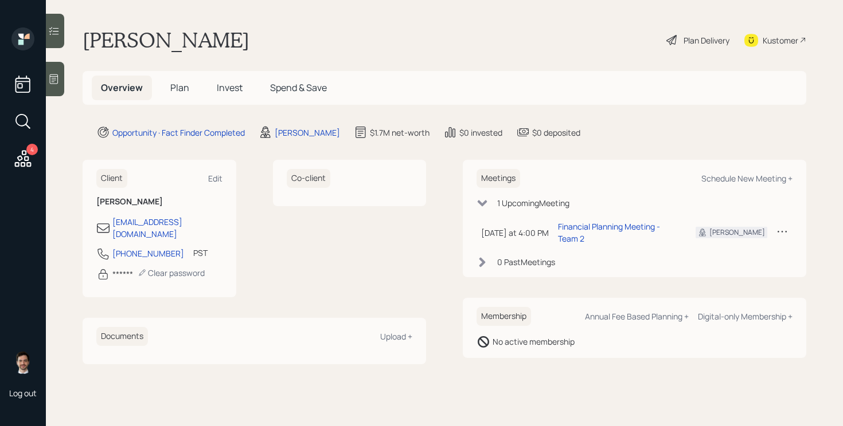
click at [182, 88] on span "Plan" at bounding box center [179, 87] width 19 height 13
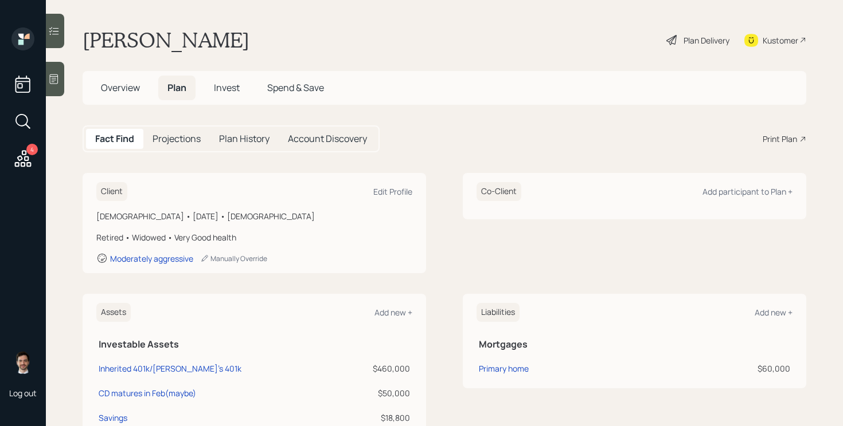
click at [778, 143] on div "Print Plan" at bounding box center [779, 139] width 34 height 12
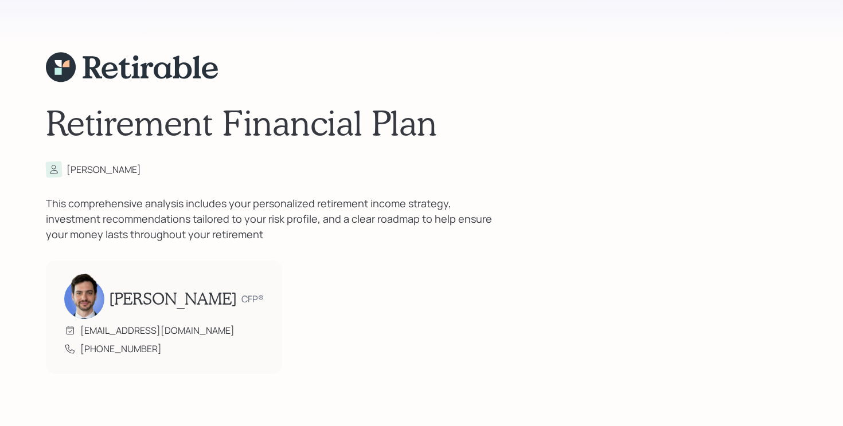
click at [387, 169] on div "[PERSON_NAME]" at bounding box center [421, 170] width 751 height 16
